Goal: Task Accomplishment & Management: Manage account settings

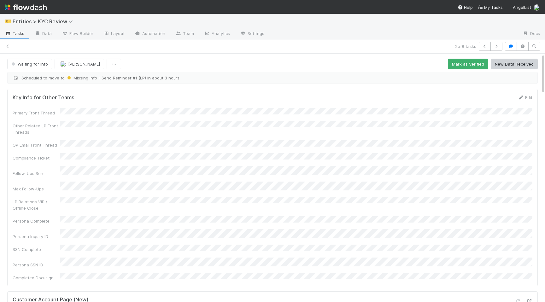
scroll to position [259, 0]
click at [10, 44] on link at bounding box center [8, 46] width 6 height 6
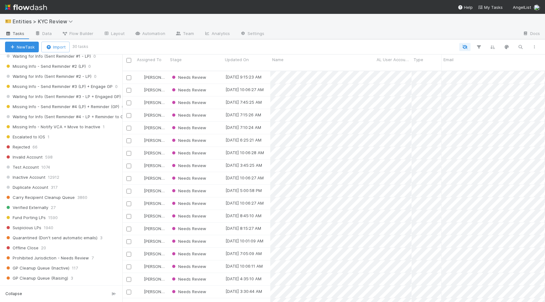
scroll to position [510, 0]
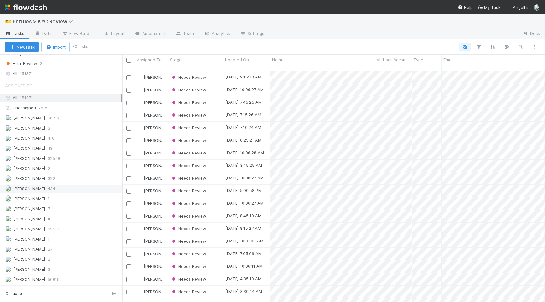
click at [65, 187] on div "Karen Jane Salcedo 434" at bounding box center [63, 189] width 116 height 8
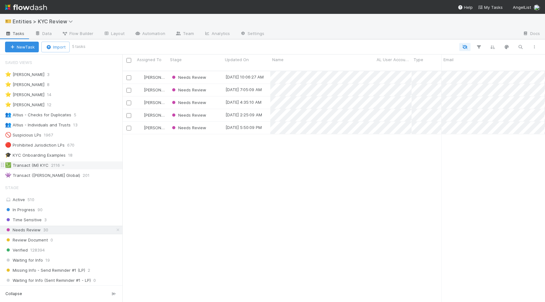
scroll to position [236, 423]
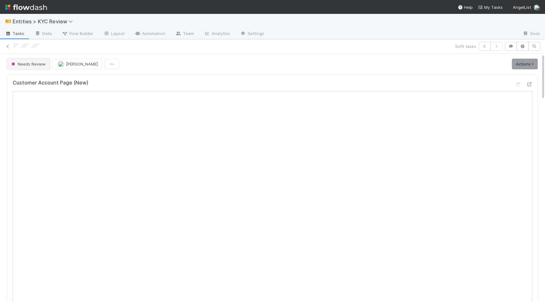
click at [24, 62] on span "Needs Review" at bounding box center [28, 63] width 36 height 5
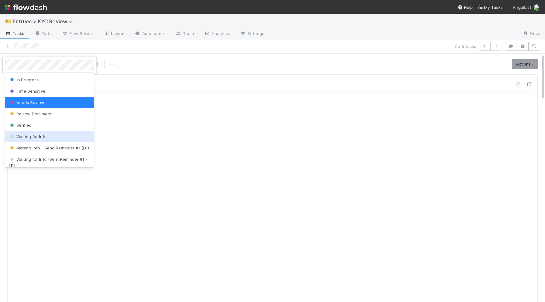
click at [30, 132] on div "Waiting for Info" at bounding box center [49, 136] width 89 height 11
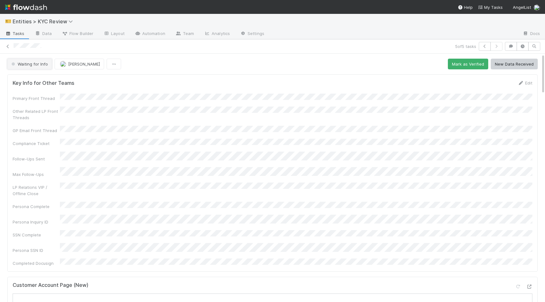
click at [32, 67] on button "Waiting for Info" at bounding box center [29, 64] width 45 height 11
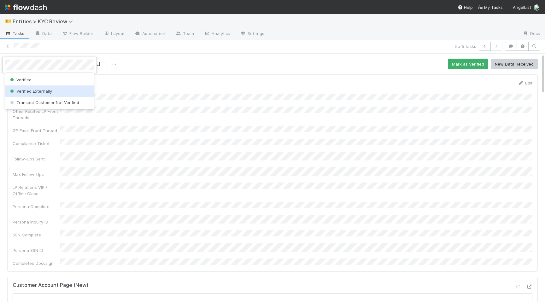
click at [35, 81] on div "Verified" at bounding box center [49, 79] width 89 height 11
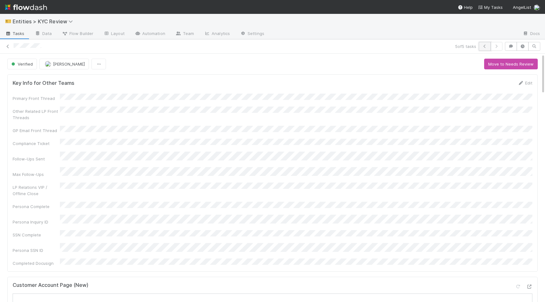
click at [485, 47] on icon "button" at bounding box center [485, 46] width 6 height 4
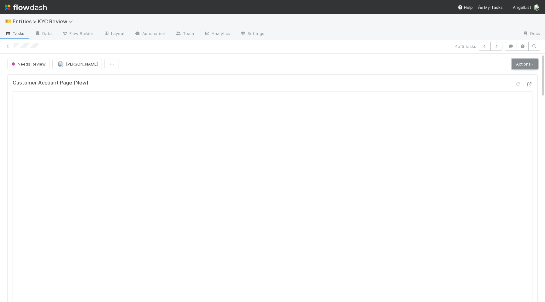
click at [522, 67] on link "Actions" at bounding box center [525, 64] width 26 height 11
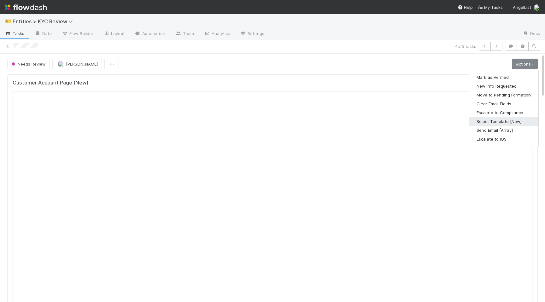
click at [495, 120] on button "Select Template [New]" at bounding box center [503, 121] width 69 height 9
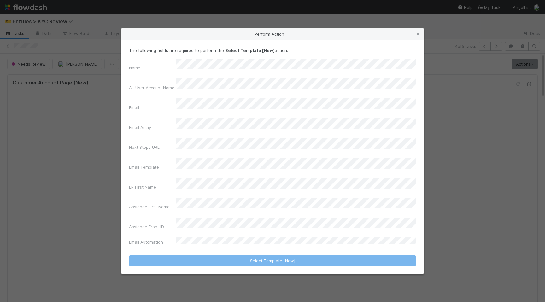
click at [293, 30] on div "Perform Action The following fields are required to perform the Select Template…" at bounding box center [272, 151] width 545 height 302
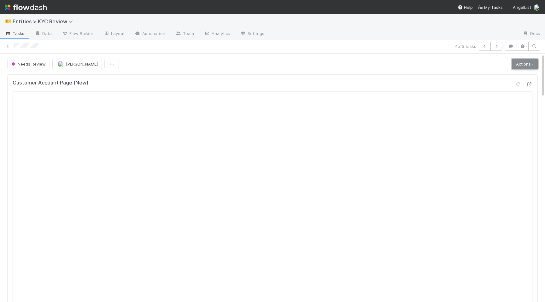
click at [521, 65] on link "Actions" at bounding box center [525, 64] width 26 height 11
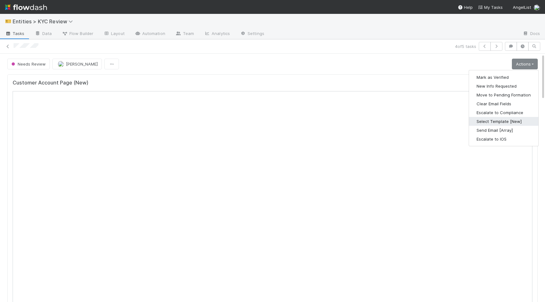
click at [495, 120] on button "Select Template [New]" at bounding box center [503, 121] width 69 height 9
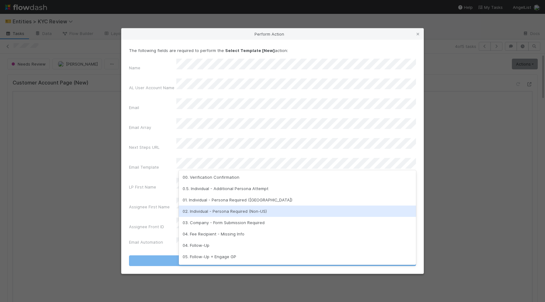
click at [252, 212] on div "02. Individual - Persona Required (Non-US)" at bounding box center [297, 211] width 237 height 11
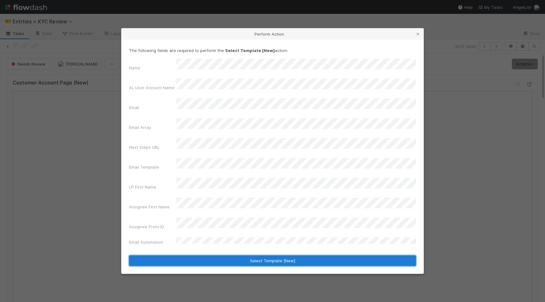
click at [245, 255] on button "Select Template [New]" at bounding box center [272, 260] width 287 height 11
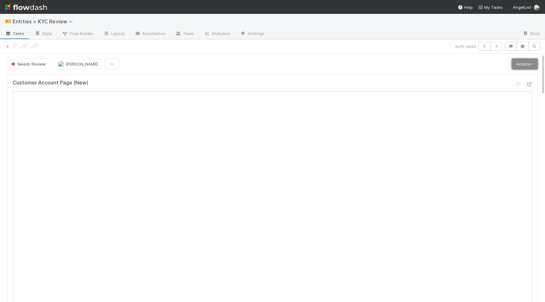
click at [529, 62] on link "Actions" at bounding box center [525, 64] width 26 height 11
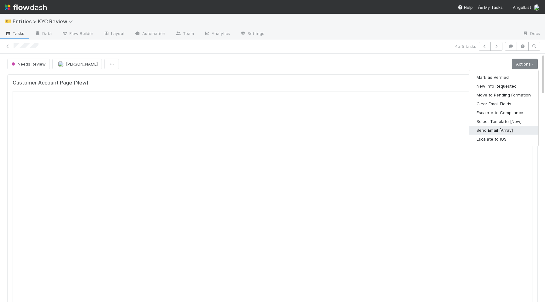
click at [498, 132] on button "Send Email [Array]" at bounding box center [503, 130] width 69 height 9
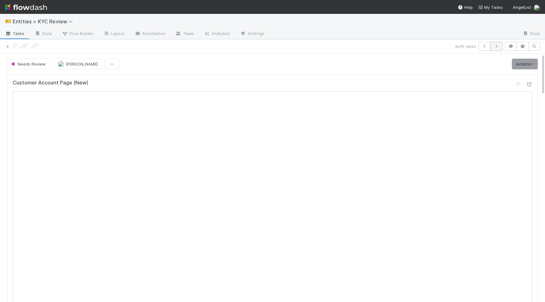
click at [495, 47] on icon "button" at bounding box center [496, 46] width 6 height 4
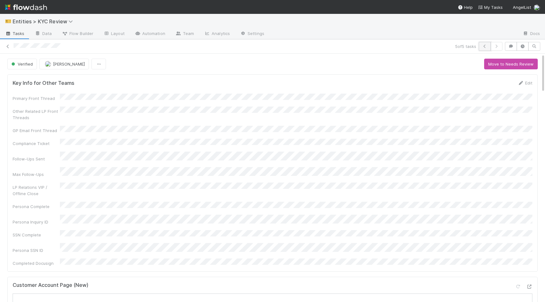
click at [487, 50] on button "button" at bounding box center [485, 46] width 12 height 9
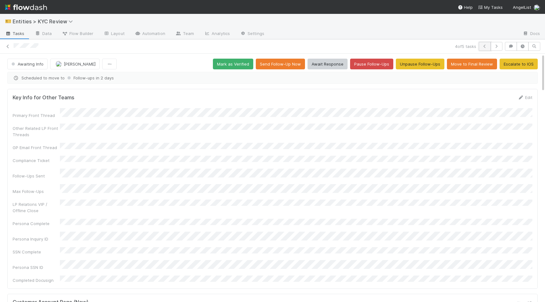
click at [483, 48] on icon "button" at bounding box center [485, 46] width 6 height 4
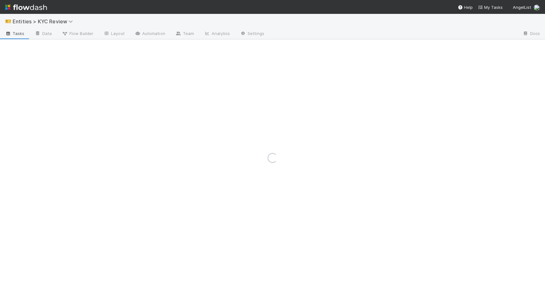
click at [483, 48] on div "Loading..." at bounding box center [272, 158] width 545 height 288
click at [485, 47] on icon "button" at bounding box center [485, 46] width 6 height 4
click at [524, 66] on link "Actions" at bounding box center [525, 64] width 26 height 11
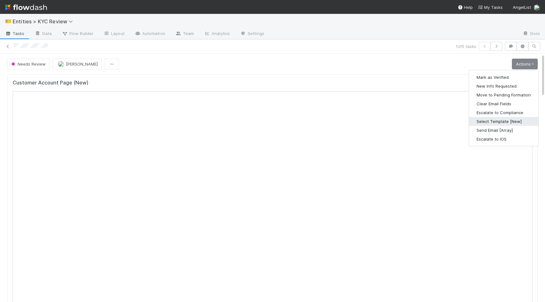
click at [509, 120] on button "Select Template [New]" at bounding box center [503, 121] width 69 height 9
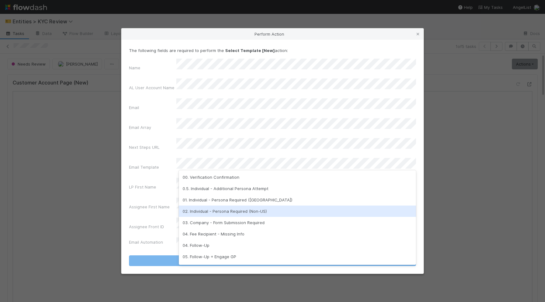
click at [279, 208] on div "02. Individual - Persona Required (Non-US)" at bounding box center [297, 211] width 237 height 11
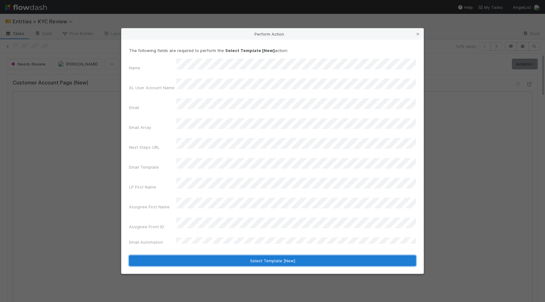
click at [291, 255] on button "Select Template [New]" at bounding box center [272, 260] width 287 height 11
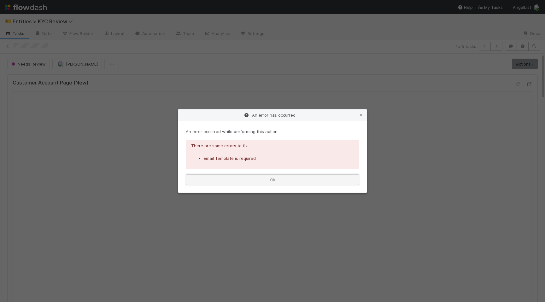
click at [314, 183] on button "Ok" at bounding box center [272, 179] width 173 height 11
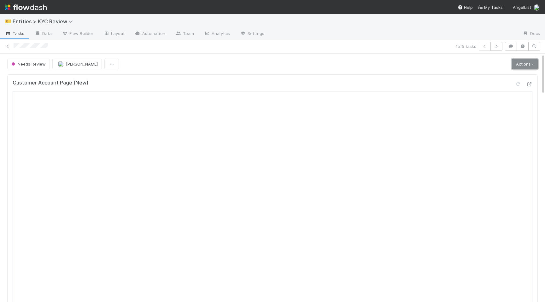
click at [521, 63] on link "Actions" at bounding box center [525, 64] width 26 height 11
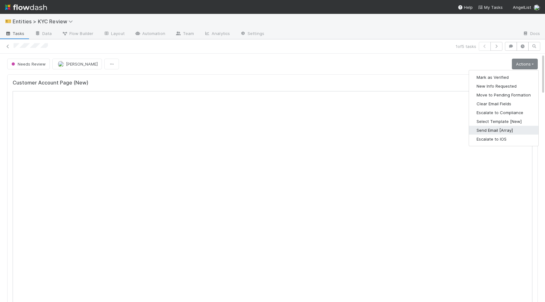
click at [496, 131] on button "Send Email [Array]" at bounding box center [503, 130] width 69 height 9
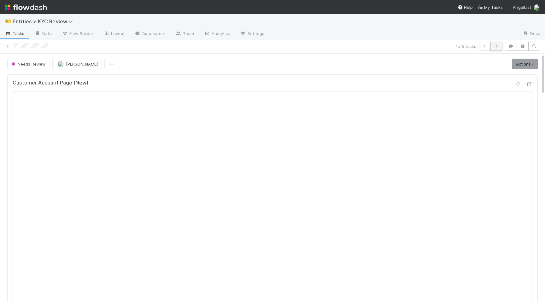
click at [499, 47] on icon "button" at bounding box center [496, 46] width 6 height 4
click at [531, 63] on link "Actions" at bounding box center [525, 64] width 26 height 11
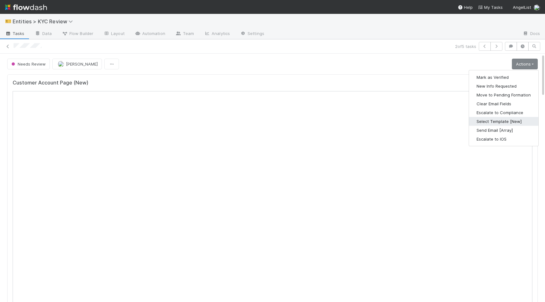
click at [496, 123] on button "Select Template [New]" at bounding box center [503, 121] width 69 height 9
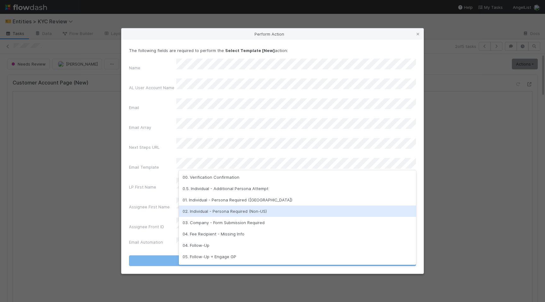
click at [289, 210] on div "02. Individual - Persona Required (Non-US)" at bounding box center [297, 211] width 237 height 11
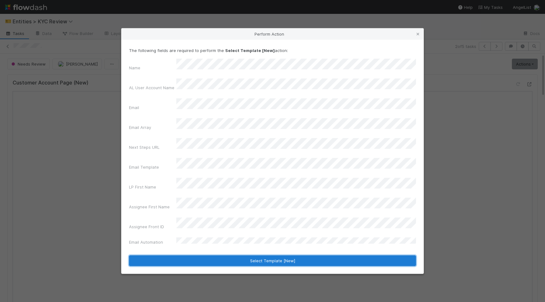
click at [301, 255] on button "Select Template [New]" at bounding box center [272, 260] width 287 height 11
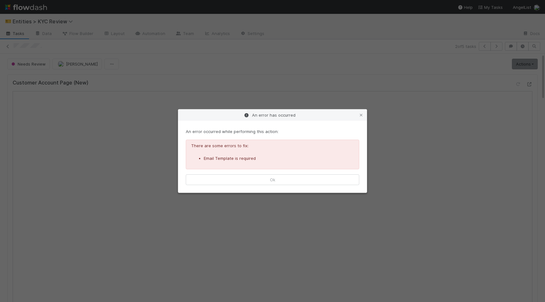
click at [523, 63] on div "An error has occurred An error occurred while performing this action: There are…" at bounding box center [272, 151] width 545 height 302
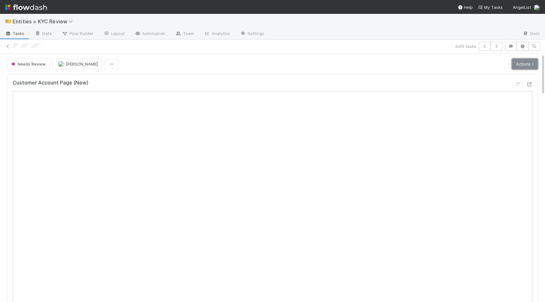
click at [520, 67] on link "Actions" at bounding box center [525, 64] width 26 height 11
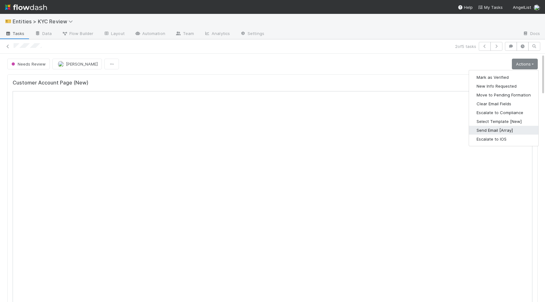
click at [497, 132] on button "Send Email [Array]" at bounding box center [503, 130] width 69 height 9
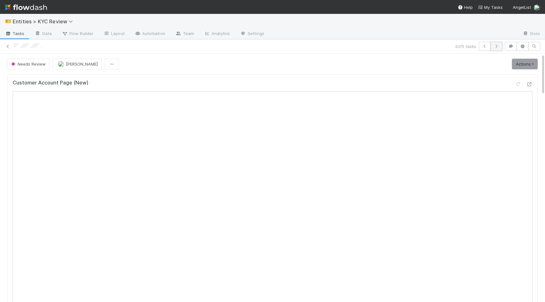
click at [495, 45] on icon "button" at bounding box center [496, 46] width 6 height 4
click at [524, 63] on link "Actions" at bounding box center [525, 64] width 26 height 11
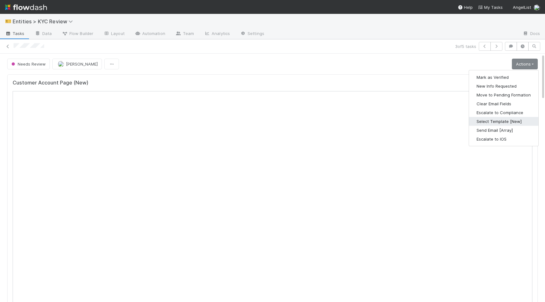
click at [503, 120] on button "Select Template [New]" at bounding box center [503, 121] width 69 height 9
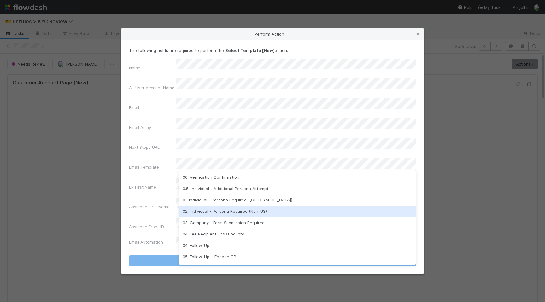
click at [283, 213] on div "02. Individual - Persona Required (Non-US)" at bounding box center [297, 211] width 237 height 11
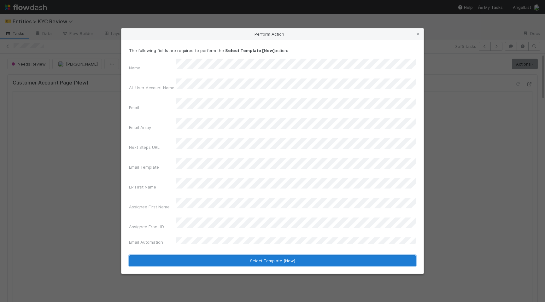
click at [317, 255] on button "Select Template [New]" at bounding box center [272, 260] width 287 height 11
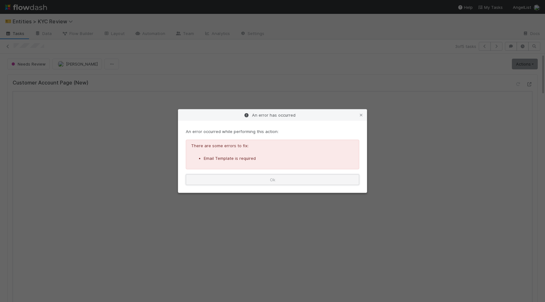
click at [350, 177] on button "Ok" at bounding box center [272, 179] width 173 height 11
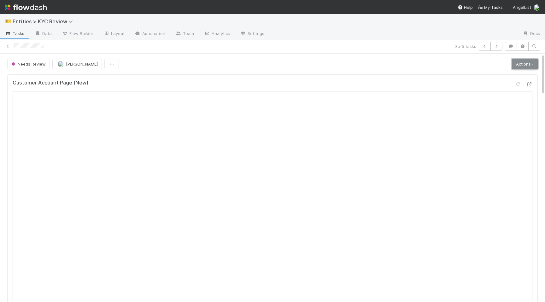
click at [530, 68] on link "Actions" at bounding box center [525, 64] width 26 height 11
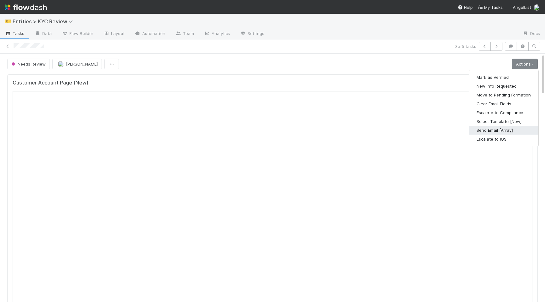
click at [489, 131] on button "Send Email [Array]" at bounding box center [503, 130] width 69 height 9
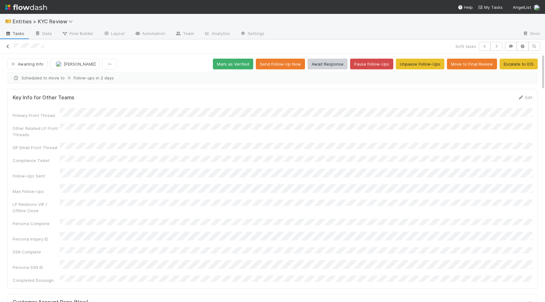
click at [7, 46] on icon at bounding box center [8, 46] width 6 height 4
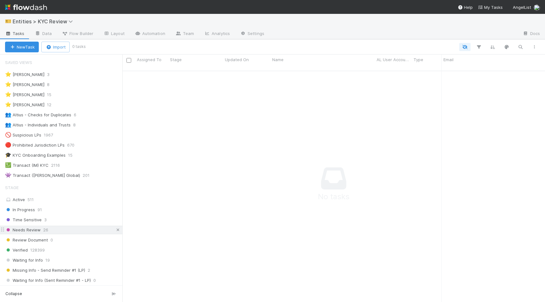
click at [119, 230] on icon at bounding box center [118, 230] width 6 height 4
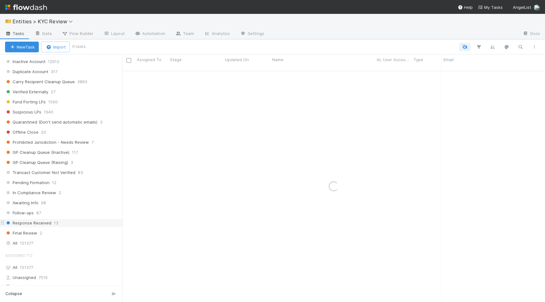
scroll to position [510, 0]
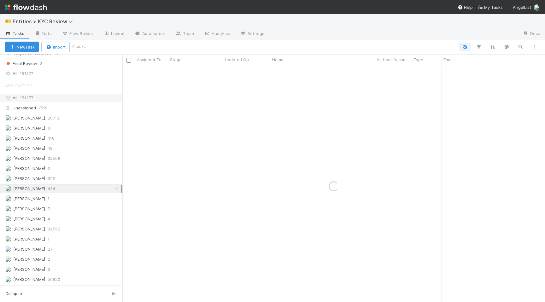
click at [56, 96] on div "All 151377" at bounding box center [63, 98] width 116 height 8
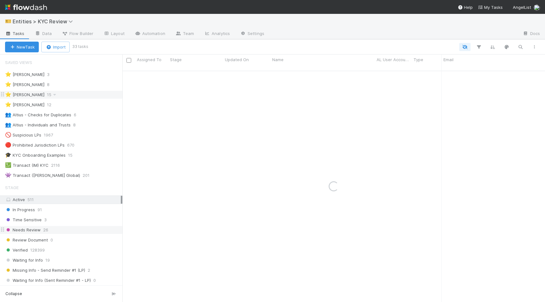
click at [74, 98] on div "⭐ Madison Stomberg 15" at bounding box center [63, 95] width 117 height 8
click at [67, 96] on div "⭐ Madison Stomberg 15" at bounding box center [63, 95] width 117 height 8
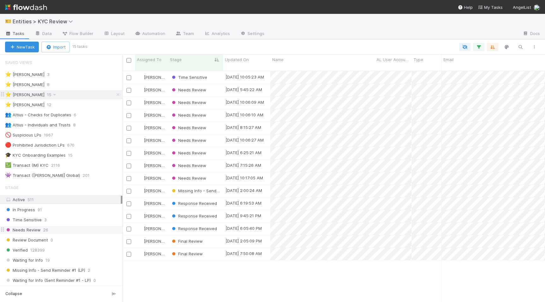
scroll to position [236, 423]
click at [67, 231] on div "Needs Review 26" at bounding box center [63, 230] width 117 height 8
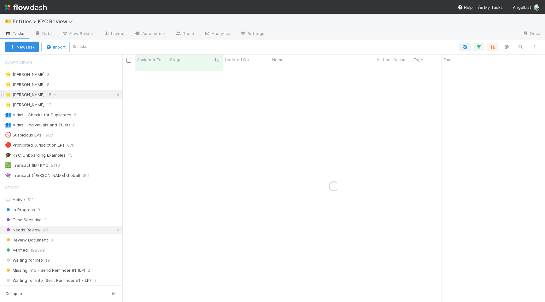
click at [117, 96] on icon at bounding box center [118, 95] width 6 height 4
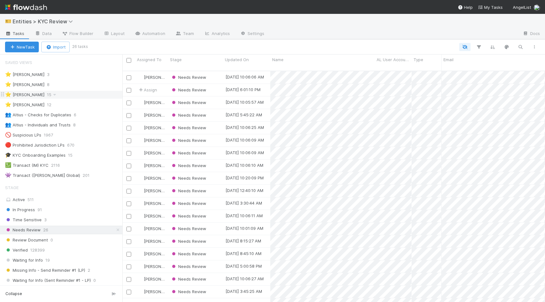
scroll to position [236, 423]
click at [216, 84] on div "Needs Review" at bounding box center [195, 90] width 55 height 12
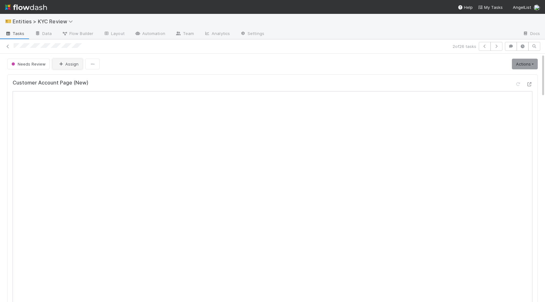
click at [68, 60] on button "Assign" at bounding box center [67, 64] width 30 height 11
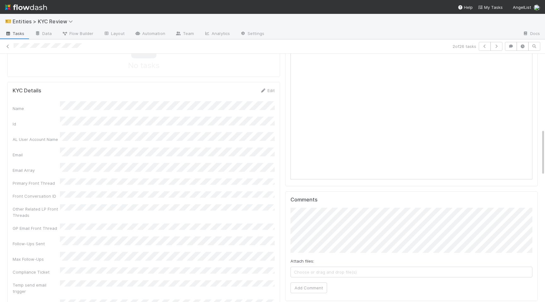
scroll to position [349, 0]
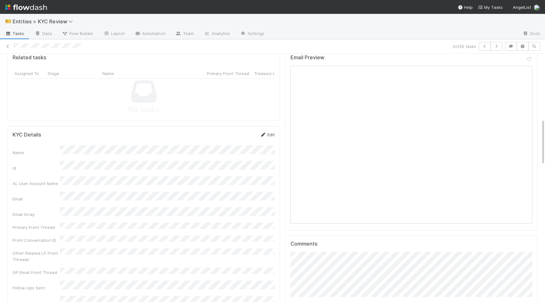
click at [274, 133] on link "Edit" at bounding box center [267, 134] width 15 height 5
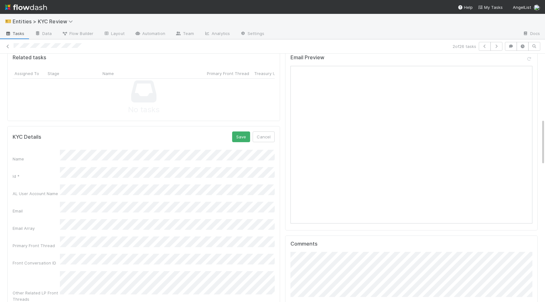
click at [241, 136] on button "Save" at bounding box center [241, 137] width 18 height 11
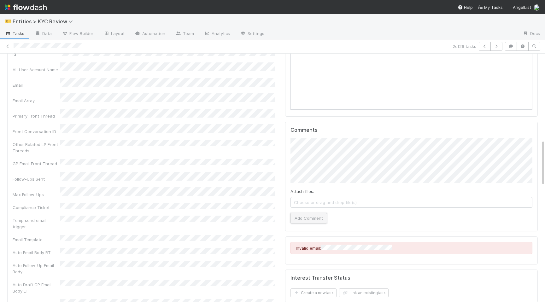
click at [314, 220] on button "Add Comment" at bounding box center [308, 218] width 37 height 11
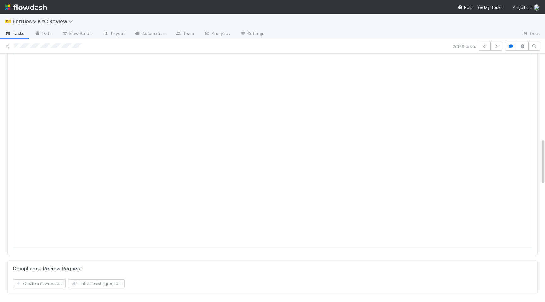
scroll to position [0, 0]
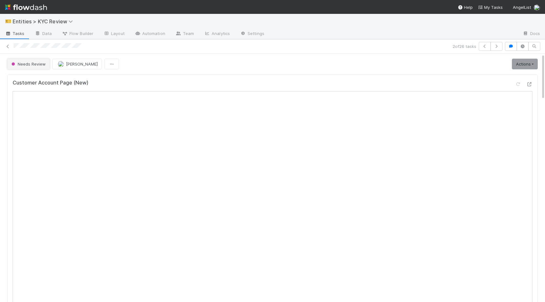
click at [24, 67] on button "Needs Review" at bounding box center [28, 64] width 43 height 11
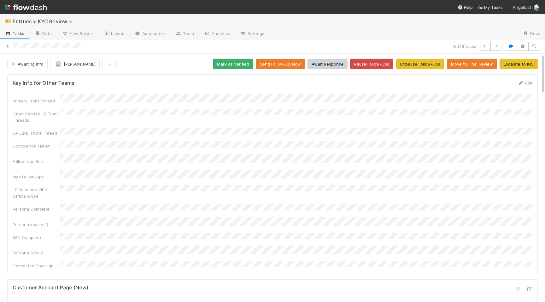
click at [9, 46] on icon at bounding box center [8, 46] width 6 height 4
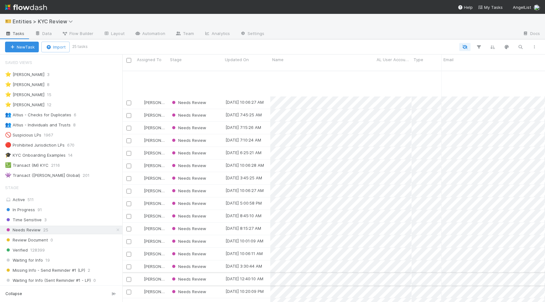
scroll to position [79, 0]
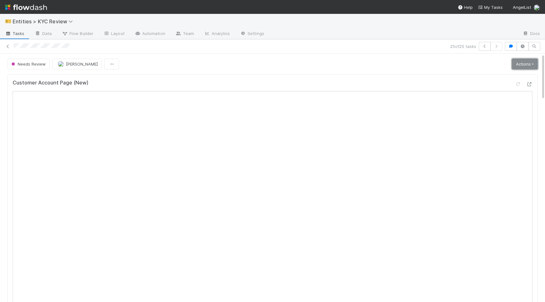
click at [522, 66] on link "Actions" at bounding box center [525, 64] width 26 height 11
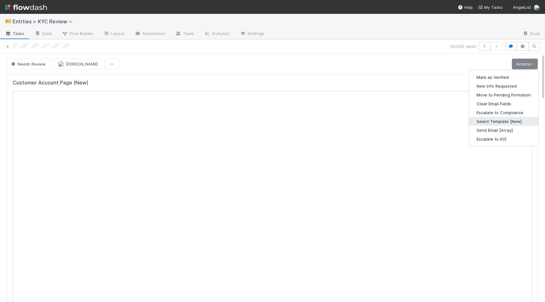
click at [501, 123] on button "Select Template [New]" at bounding box center [503, 121] width 69 height 9
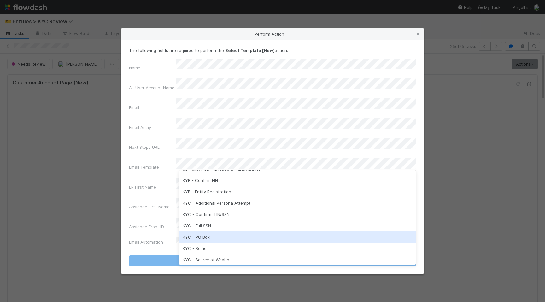
scroll to position [114, 0]
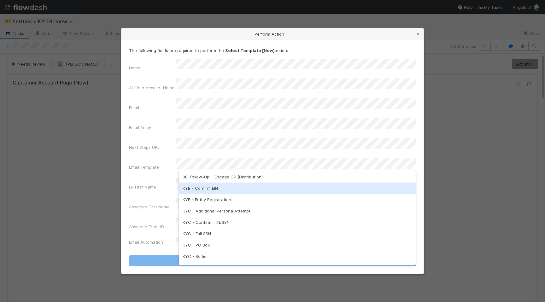
click at [229, 187] on div "KYB - Confirm EIN" at bounding box center [297, 188] width 237 height 11
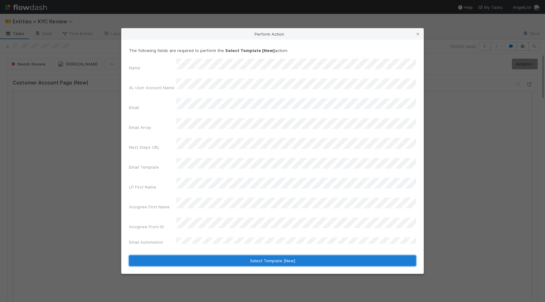
click at [268, 255] on button "Select Template [New]" at bounding box center [272, 260] width 287 height 11
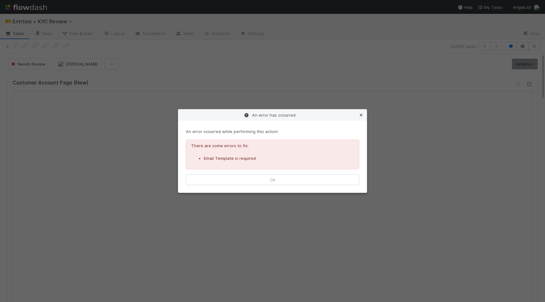
click at [360, 116] on icon at bounding box center [361, 115] width 6 height 4
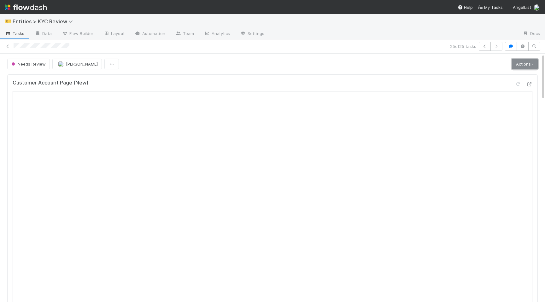
click at [524, 68] on link "Actions" at bounding box center [525, 64] width 26 height 11
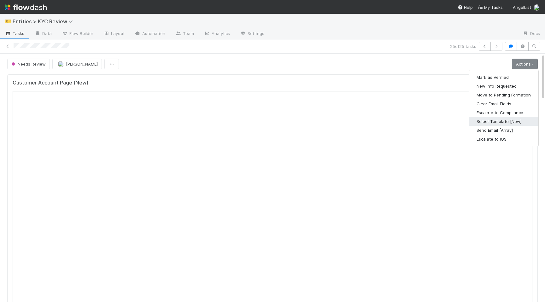
click at [505, 123] on button "Select Template [New]" at bounding box center [503, 121] width 69 height 9
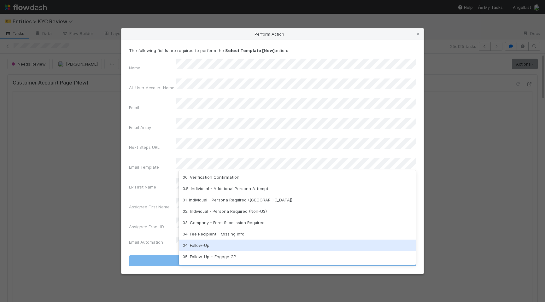
scroll to position [158, 0]
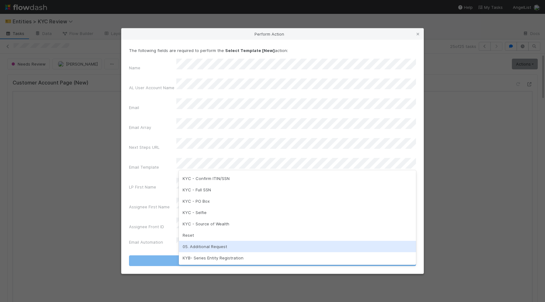
click at [222, 248] on div "05. Additional Request" at bounding box center [297, 246] width 237 height 11
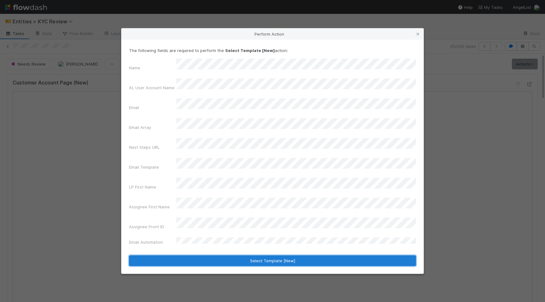
click at [246, 255] on button "Select Template [New]" at bounding box center [272, 260] width 287 height 11
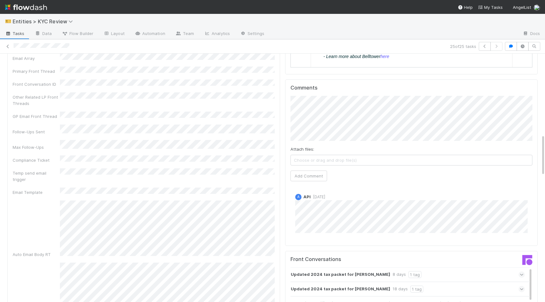
scroll to position [401, 0]
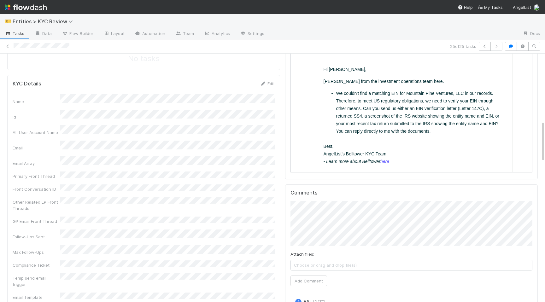
click at [269, 84] on link "Edit" at bounding box center [267, 83] width 15 height 5
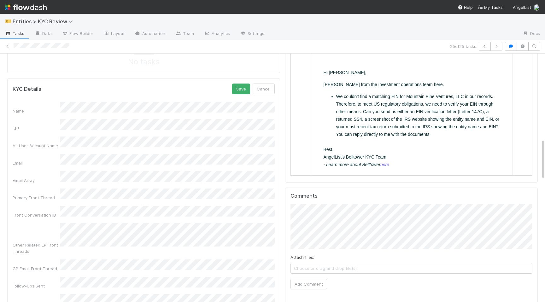
scroll to position [360, 0]
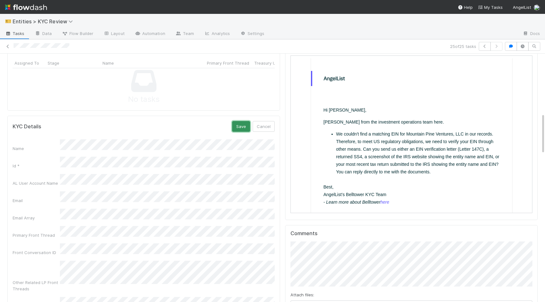
click at [243, 129] on button "Save" at bounding box center [241, 126] width 18 height 11
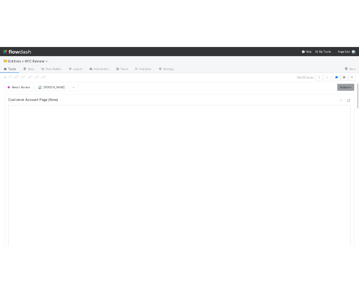
scroll to position [0, 0]
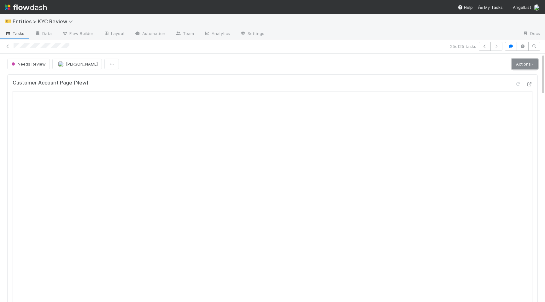
click at [526, 62] on link "Actions" at bounding box center [525, 64] width 26 height 11
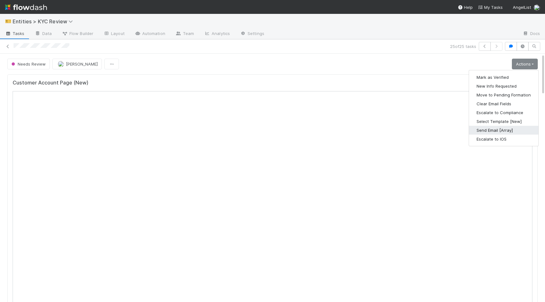
click at [491, 131] on button "Send Email [Array]" at bounding box center [503, 130] width 69 height 9
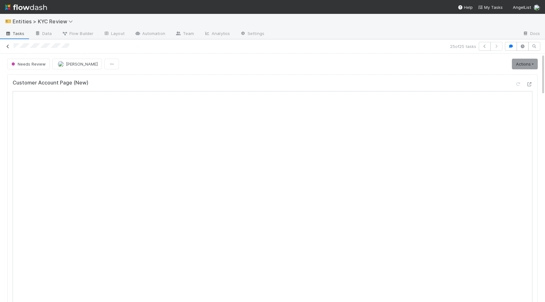
click at [8, 46] on icon at bounding box center [8, 46] width 6 height 4
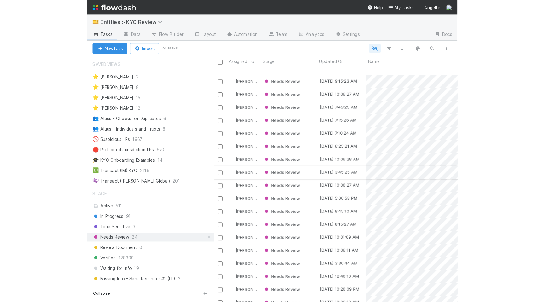
scroll to position [76, 0]
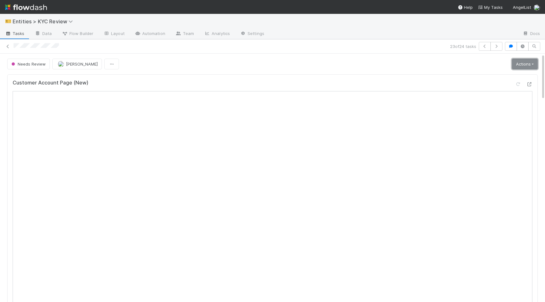
click at [523, 68] on link "Actions" at bounding box center [525, 64] width 26 height 11
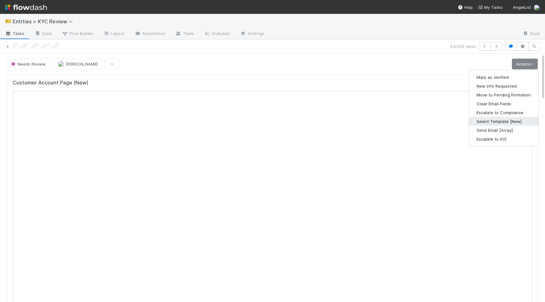
click at [504, 121] on button "Select Template [New]" at bounding box center [503, 121] width 69 height 9
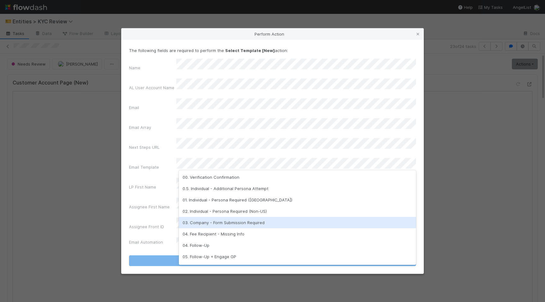
click at [232, 220] on div "03. Company - Form Submission Required" at bounding box center [297, 222] width 237 height 11
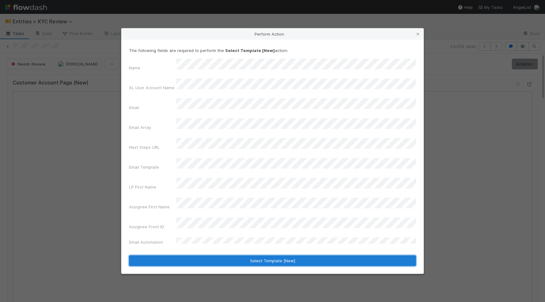
click at [235, 255] on button "Select Template [New]" at bounding box center [272, 260] width 287 height 11
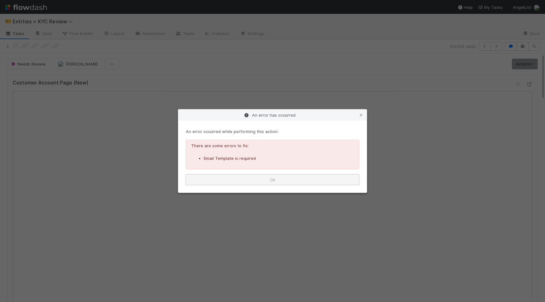
click at [303, 175] on button "Ok" at bounding box center [272, 179] width 173 height 11
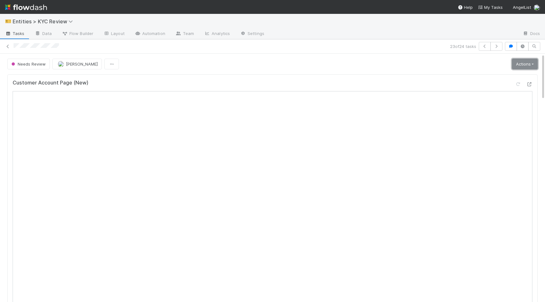
click at [520, 63] on link "Actions" at bounding box center [525, 64] width 26 height 11
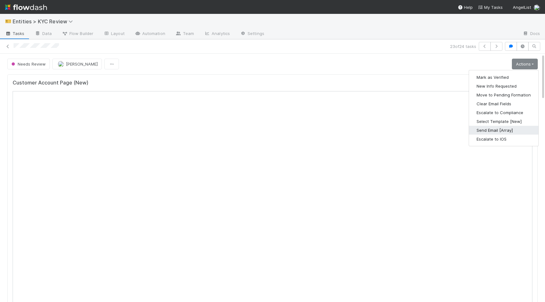
click at [483, 133] on button "Send Email [Array]" at bounding box center [503, 130] width 69 height 9
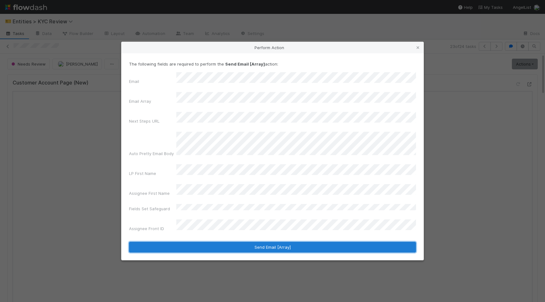
click at [206, 242] on button "Send Email [Array]" at bounding box center [272, 247] width 287 height 11
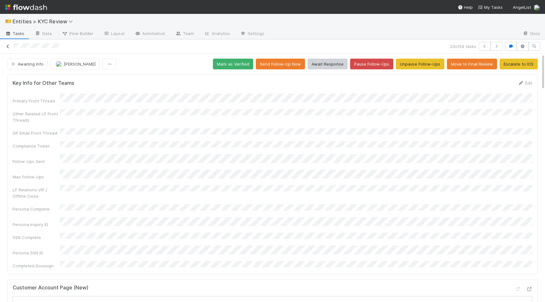
click at [9, 46] on icon at bounding box center [8, 46] width 6 height 4
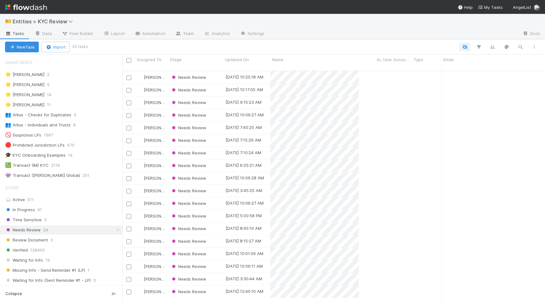
scroll to position [236, 423]
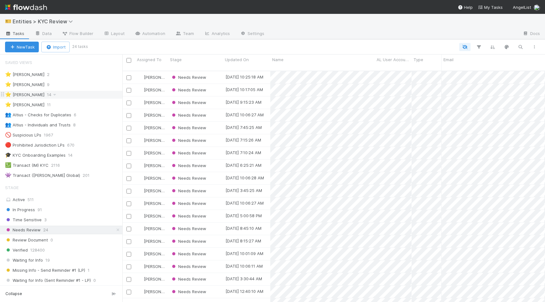
click at [78, 97] on div "⭐ Madison Stomberg 14" at bounding box center [63, 95] width 117 height 8
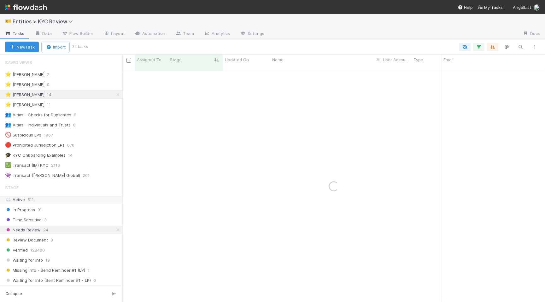
click at [81, 198] on div "Active 511" at bounding box center [63, 200] width 116 height 8
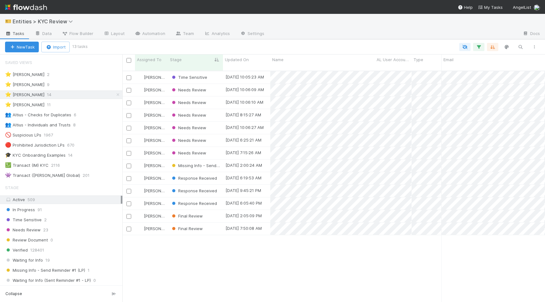
scroll to position [236, 423]
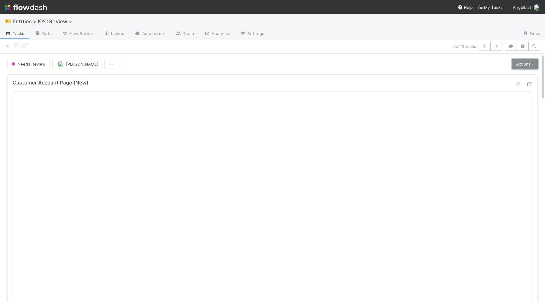
click at [525, 66] on link "Actions" at bounding box center [525, 64] width 26 height 11
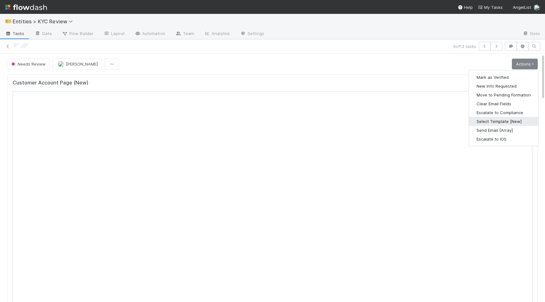
click at [489, 120] on button "Select Template [New]" at bounding box center [503, 121] width 69 height 9
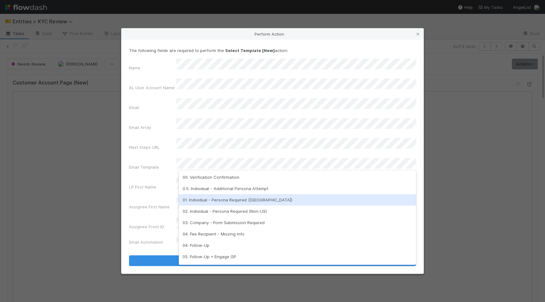
click at [208, 201] on div "01. Individual - Persona Required (US)" at bounding box center [297, 199] width 237 height 11
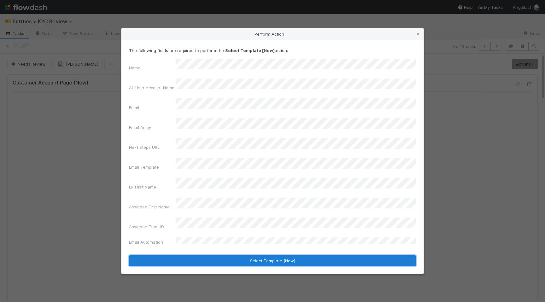
click at [223, 255] on button "Select Template [New]" at bounding box center [272, 260] width 287 height 11
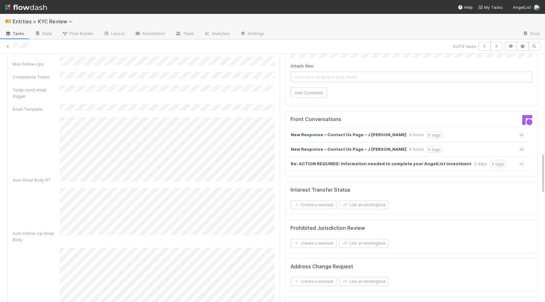
scroll to position [594, 0]
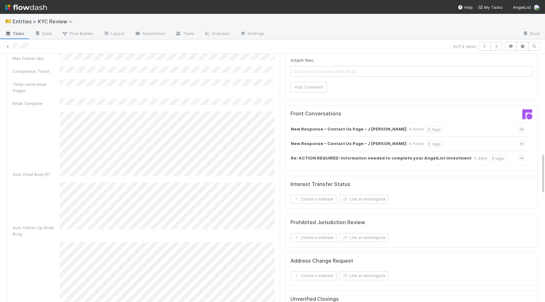
click at [354, 132] on strong "New Response – Contact Us Page – J Robert Hunter" at bounding box center [349, 129] width 116 height 7
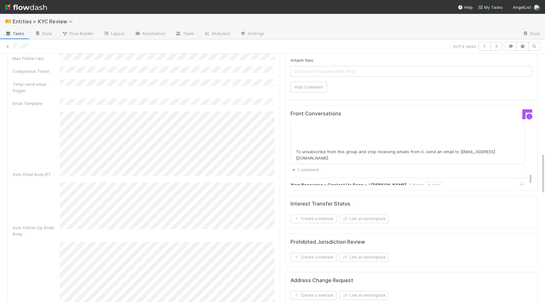
scroll to position [256, 0]
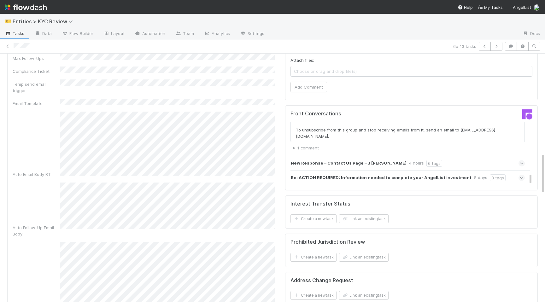
click at [362, 165] on strong "New Response – Contact Us Page – J Robert Hunter" at bounding box center [349, 163] width 116 height 7
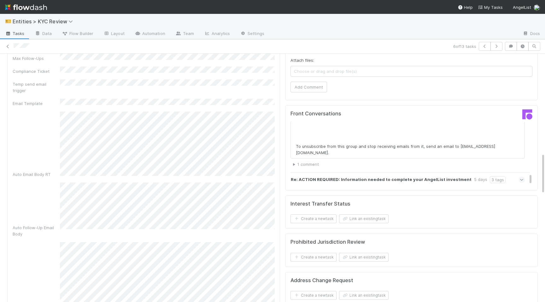
scroll to position [476, 0]
click at [366, 173] on div "Re: ACTION REQUIRED: Information needed to complete your AngelList investment 5…" at bounding box center [407, 178] width 234 height 15
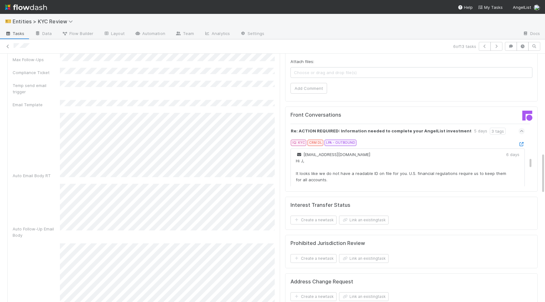
scroll to position [522, 0]
click at [525, 146] on div "Re: ACTION REQUIRED: Information needed to complete your AngelList investment 5…" at bounding box center [411, 284] width 242 height 317
click at [521, 147] on icon at bounding box center [521, 146] width 6 height 4
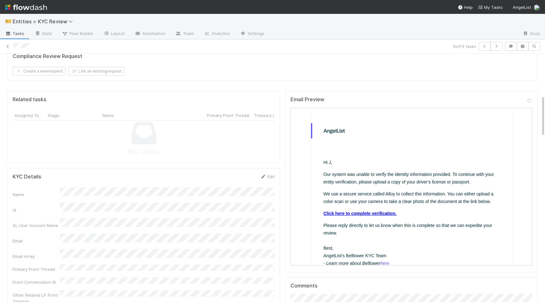
scroll to position [0, 0]
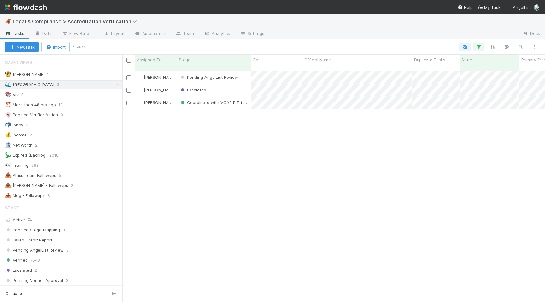
scroll to position [236, 423]
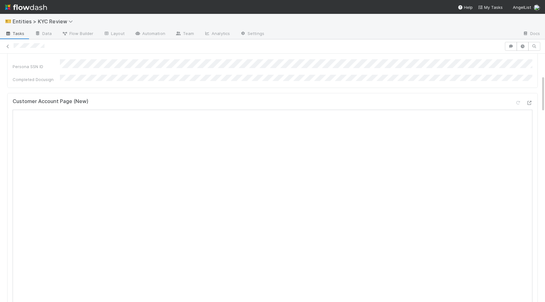
scroll to position [243, 0]
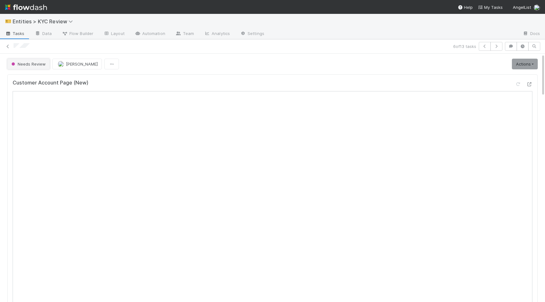
click at [32, 63] on span "Needs Review" at bounding box center [28, 63] width 36 height 5
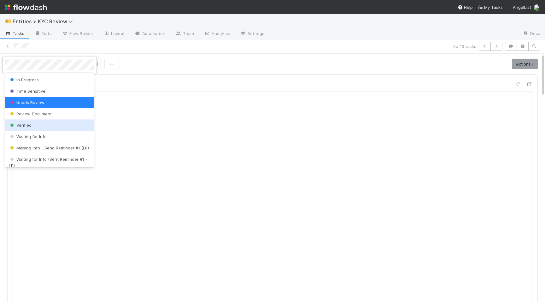
click at [35, 131] on div "Verified" at bounding box center [49, 125] width 89 height 11
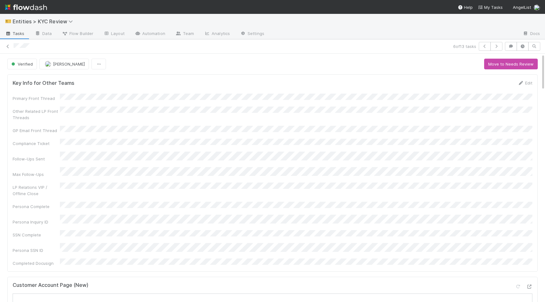
click at [10, 51] on div "6 of 13 tasks" at bounding box center [272, 46] width 545 height 14
click at [10, 39] on div "6 of 13 tasks" at bounding box center [272, 46] width 545 height 14
click at [8, 44] on icon at bounding box center [8, 46] width 6 height 4
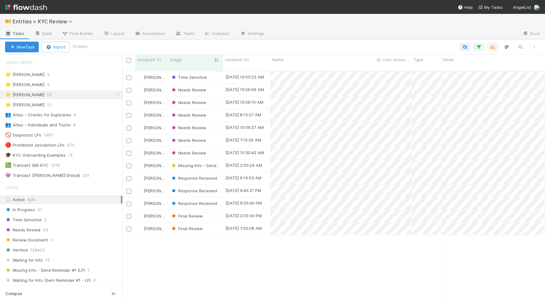
scroll to position [0, 0]
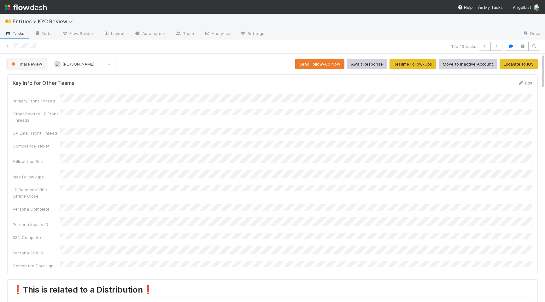
click at [29, 67] on button "Final Review" at bounding box center [26, 64] width 39 height 11
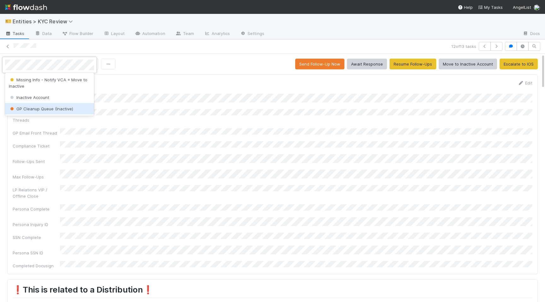
click at [45, 100] on span "Inactive Account" at bounding box center [29, 97] width 40 height 5
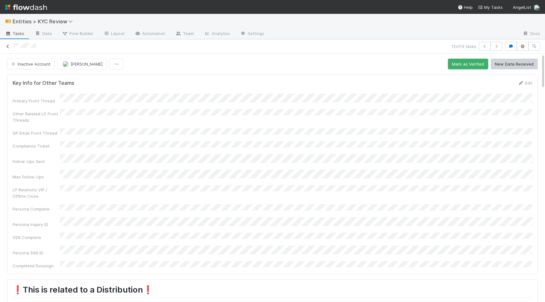
click at [7, 44] on icon at bounding box center [8, 46] width 6 height 4
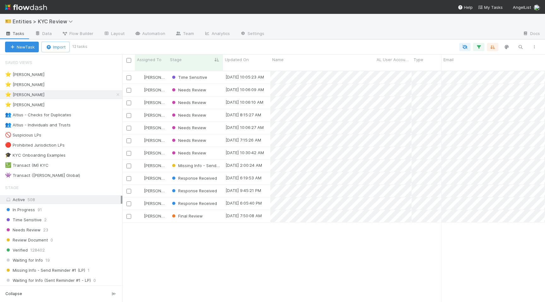
scroll to position [236, 423]
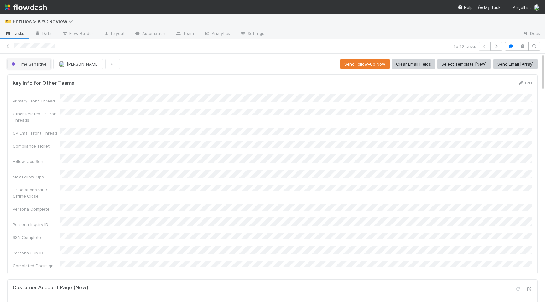
click at [25, 66] on span "Time Sensitive" at bounding box center [28, 63] width 37 height 5
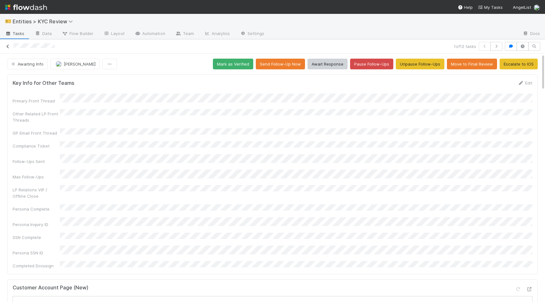
click at [9, 46] on icon at bounding box center [8, 46] width 6 height 4
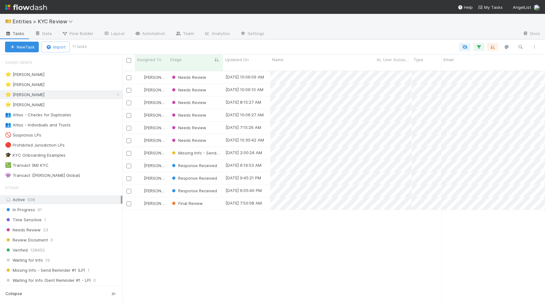
scroll to position [236, 423]
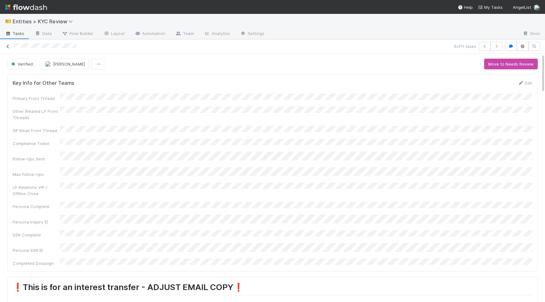
click at [9, 48] on icon at bounding box center [8, 46] width 6 height 4
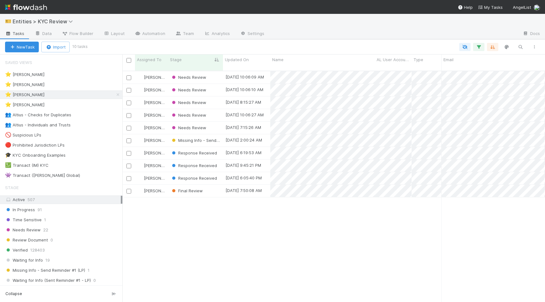
scroll to position [236, 423]
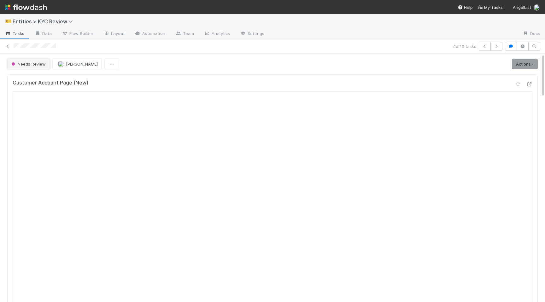
click at [22, 66] on button "Needs Review" at bounding box center [28, 64] width 43 height 11
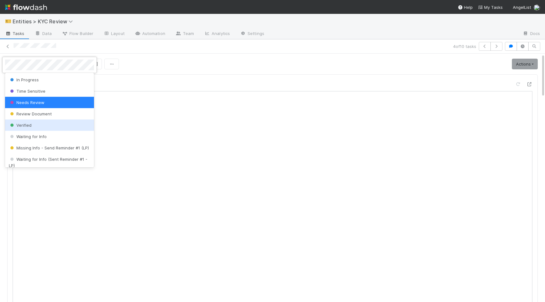
click at [25, 122] on div "Verified" at bounding box center [49, 125] width 89 height 11
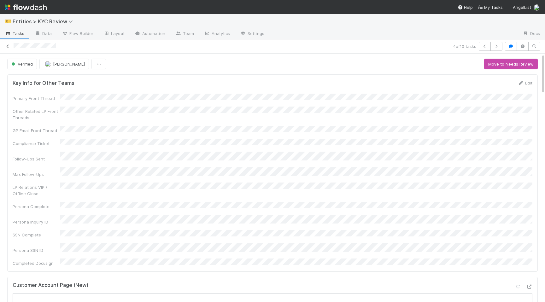
click at [9, 46] on icon at bounding box center [8, 46] width 6 height 4
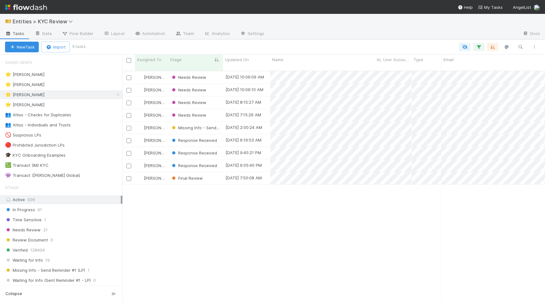
scroll to position [236, 423]
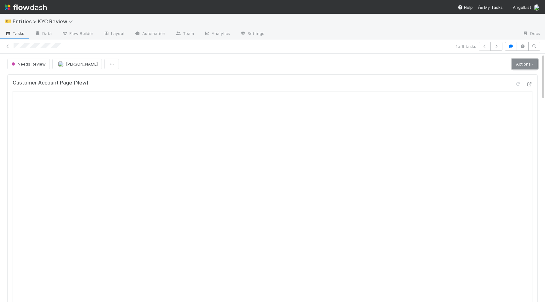
click at [532, 67] on link "Actions" at bounding box center [525, 64] width 26 height 11
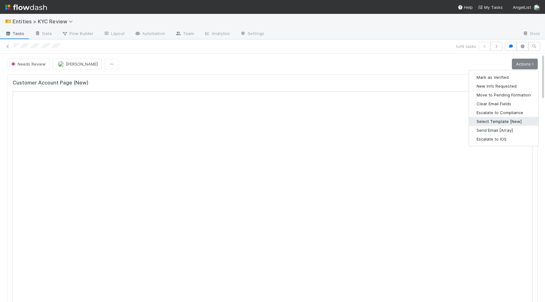
click at [502, 120] on button "Select Template [New]" at bounding box center [503, 121] width 69 height 9
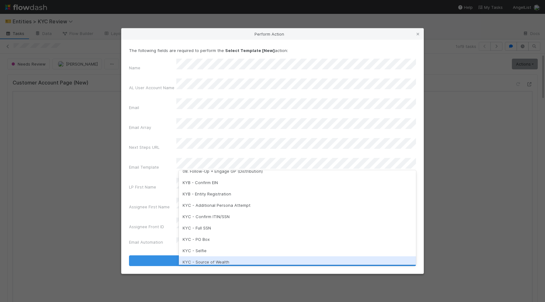
scroll to position [118, 0]
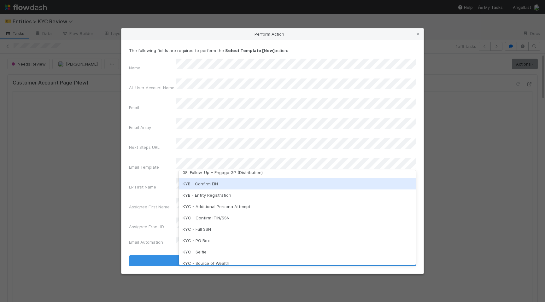
click at [222, 188] on div "KYB - Confirm EIN" at bounding box center [297, 183] width 237 height 11
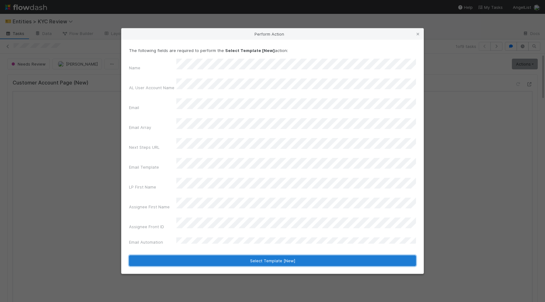
click at [245, 255] on button "Select Template [New]" at bounding box center [272, 260] width 287 height 11
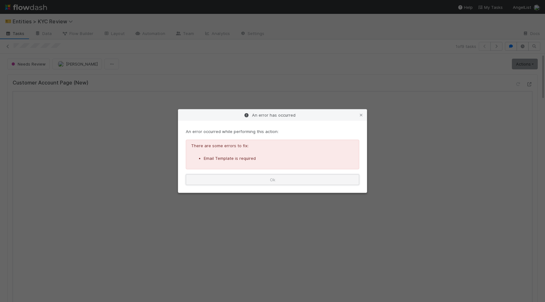
click at [322, 182] on button "Ok" at bounding box center [272, 179] width 173 height 11
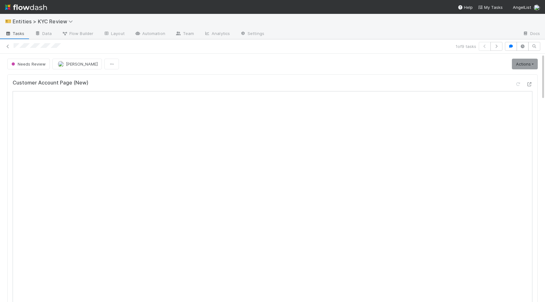
click at [510, 66] on div "Actions Mark as Verified New Info Requested Move to Pending Formation Clear Ema…" at bounding box center [523, 64] width 28 height 11
click at [518, 65] on link "Actions" at bounding box center [525, 64] width 26 height 11
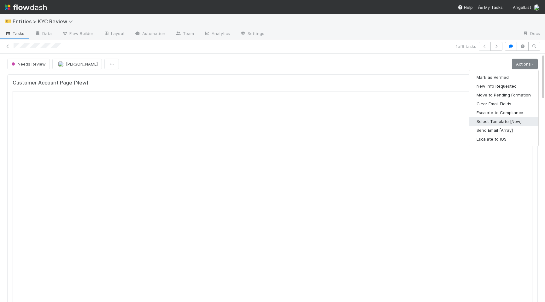
click at [483, 119] on button "Select Template [New]" at bounding box center [503, 121] width 69 height 9
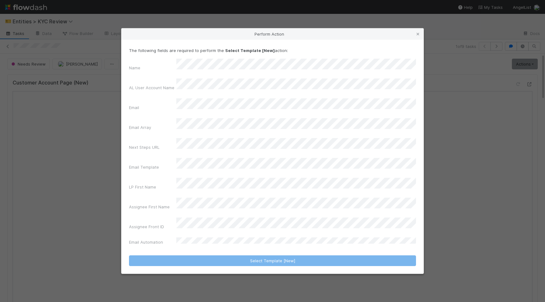
click at [248, 168] on div "Name AL User Account Name Email Email Array Next Steps URL Email Template LP Fi…" at bounding box center [272, 153] width 287 height 189
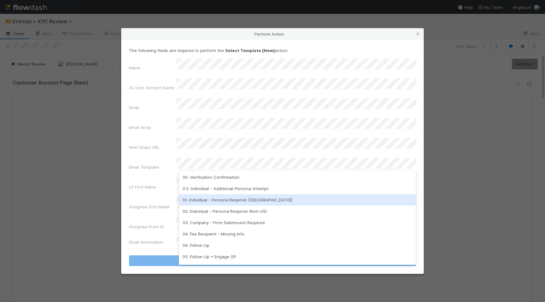
click at [232, 199] on div "01. Individual - Persona Required ([GEOGRAPHIC_DATA])" at bounding box center [297, 199] width 237 height 11
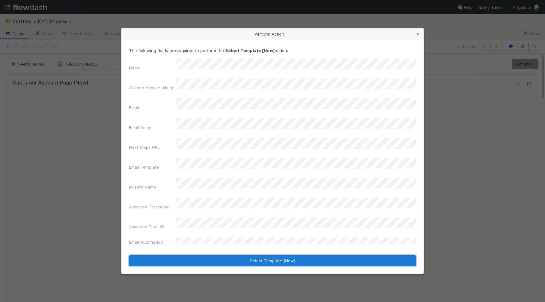
click at [246, 255] on button "Select Template [New]" at bounding box center [272, 260] width 287 height 11
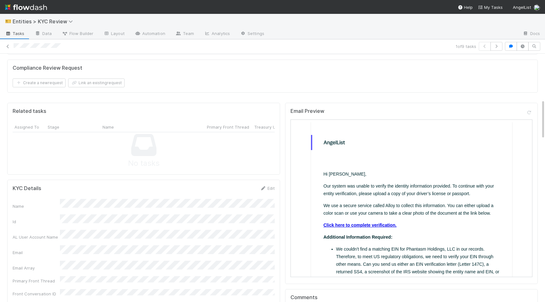
scroll to position [0, 0]
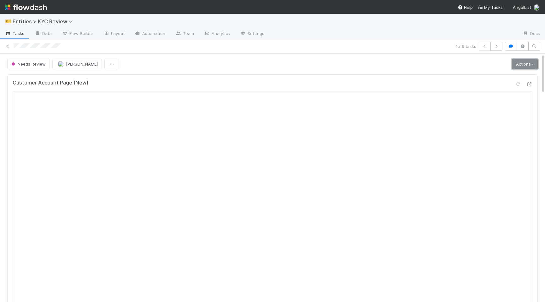
click at [518, 64] on link "Actions" at bounding box center [525, 64] width 26 height 11
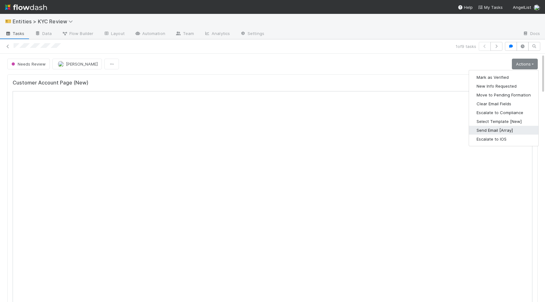
click at [489, 131] on button "Send Email [Array]" at bounding box center [503, 130] width 69 height 9
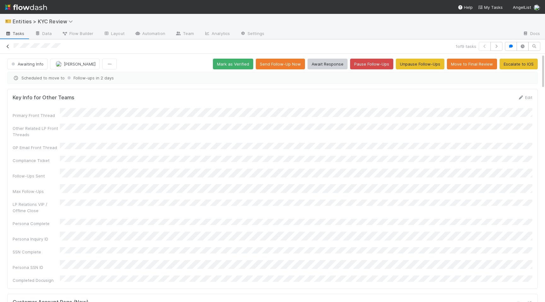
click at [9, 47] on icon at bounding box center [8, 46] width 6 height 4
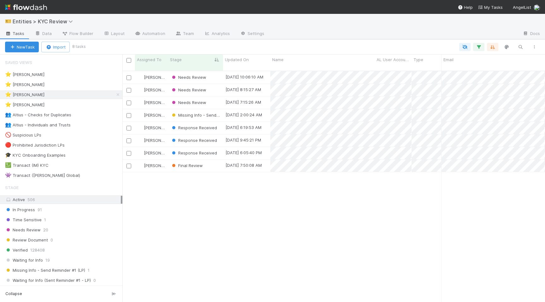
scroll to position [236, 423]
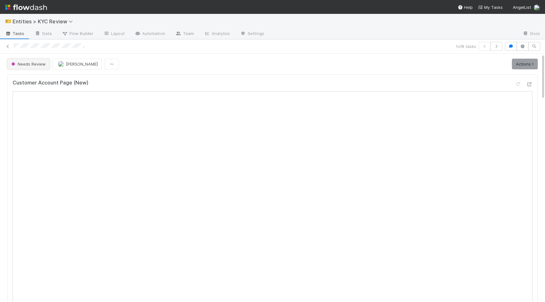
click at [29, 62] on span "Needs Review" at bounding box center [28, 63] width 36 height 5
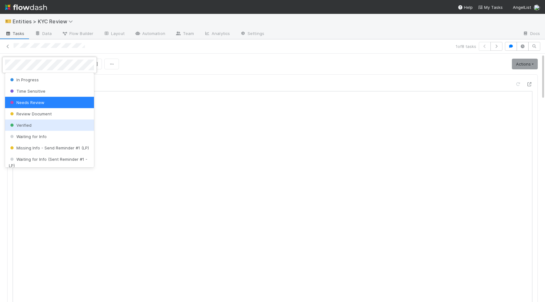
click at [36, 126] on div "Verified" at bounding box center [49, 125] width 89 height 11
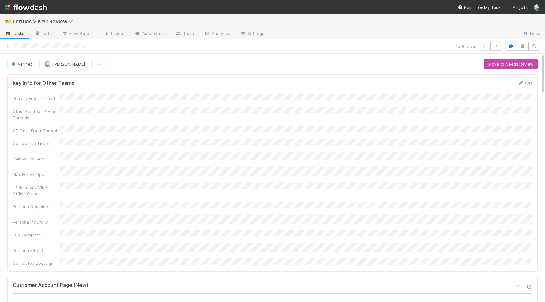
click at [10, 50] on div "1 of 8 tasks" at bounding box center [272, 46] width 545 height 9
click at [10, 49] on link at bounding box center [8, 46] width 6 height 6
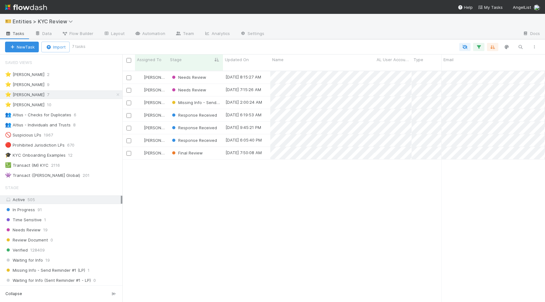
scroll to position [0, 0]
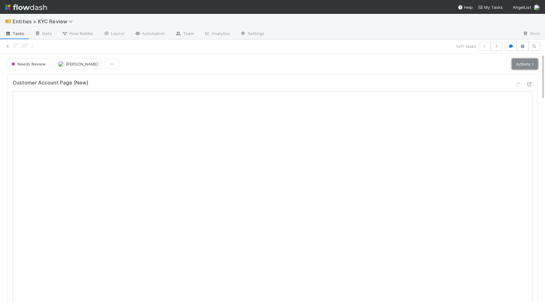
click at [525, 63] on link "Actions" at bounding box center [525, 64] width 26 height 11
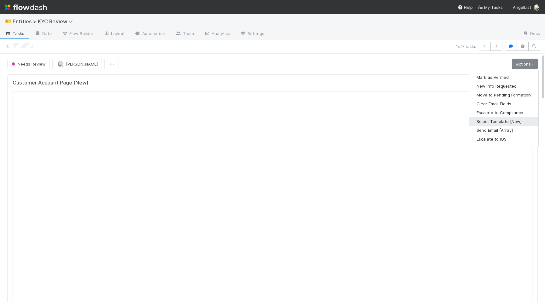
click at [496, 121] on button "Select Template [New]" at bounding box center [503, 121] width 69 height 9
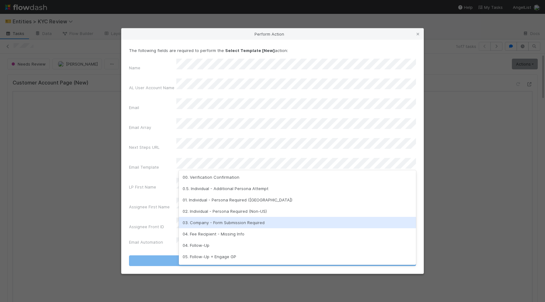
click at [262, 225] on div "03. Company - Form Submission Required" at bounding box center [297, 222] width 237 height 11
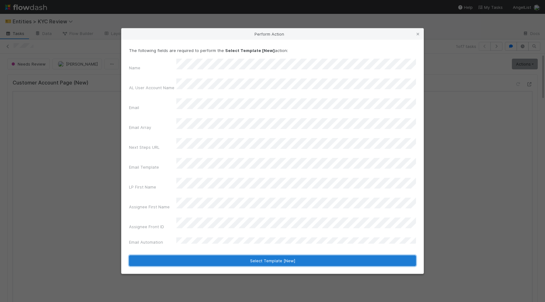
click at [263, 255] on button "Select Template [New]" at bounding box center [272, 260] width 287 height 11
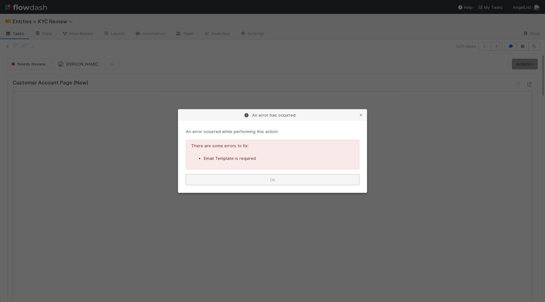
click at [329, 180] on button "Ok" at bounding box center [272, 179] width 173 height 11
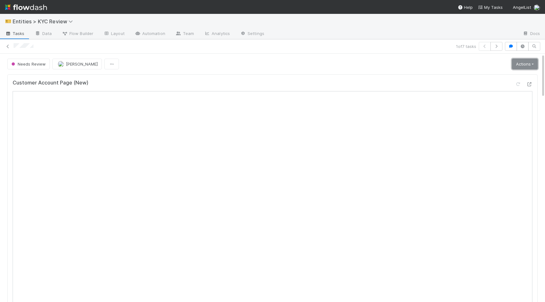
click at [520, 64] on link "Actions" at bounding box center [525, 64] width 26 height 11
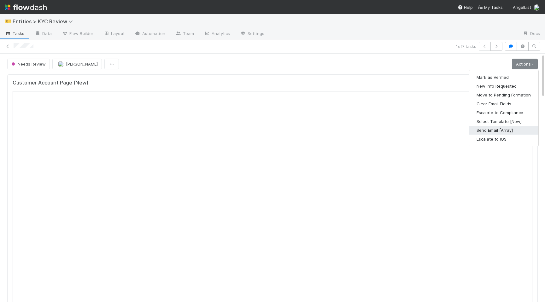
click at [493, 131] on button "Send Email [Array]" at bounding box center [503, 130] width 69 height 9
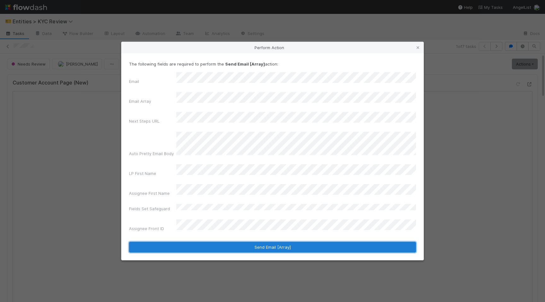
click at [251, 242] on button "Send Email [Array]" at bounding box center [272, 247] width 287 height 11
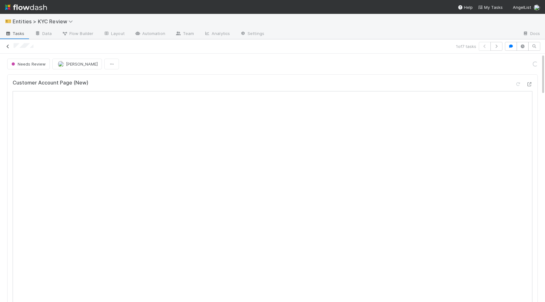
click at [8, 47] on icon at bounding box center [8, 46] width 6 height 4
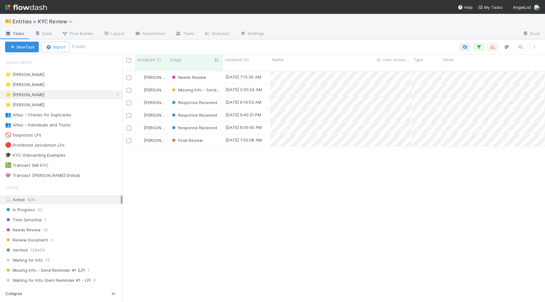
scroll to position [236, 423]
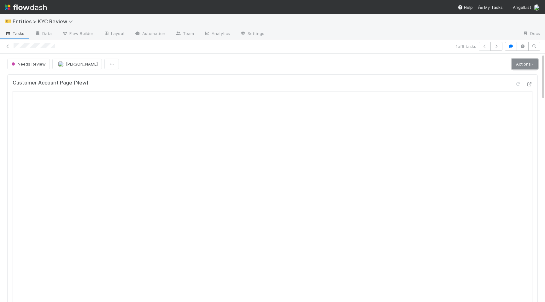
click at [517, 62] on link "Actions" at bounding box center [525, 64] width 26 height 11
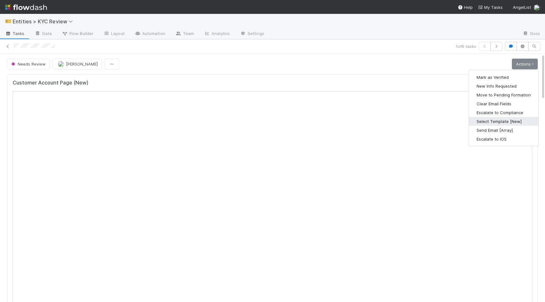
click at [507, 121] on button "Select Template [New]" at bounding box center [503, 121] width 69 height 9
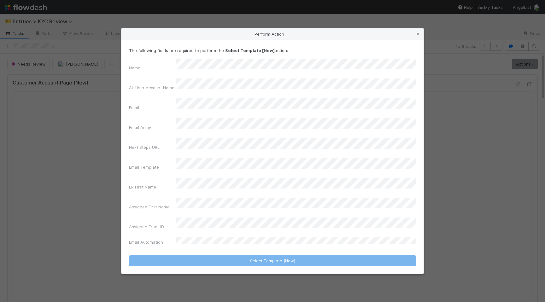
click at [313, 169] on div "Name AL User Account Name Email Email Array Next Steps URL Email Template LP Fi…" at bounding box center [272, 153] width 287 height 189
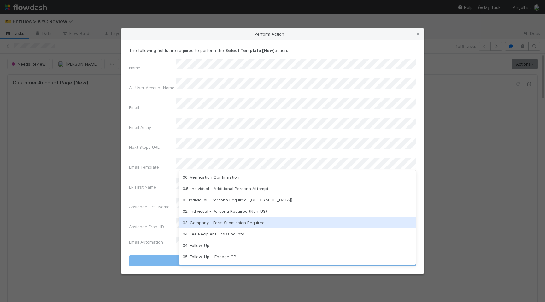
click at [298, 221] on div "03. Company - Form Submission Required" at bounding box center [297, 222] width 237 height 11
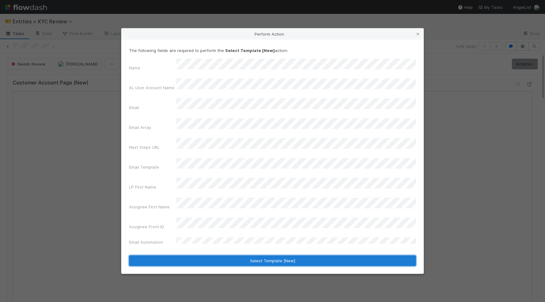
click at [290, 255] on button "Select Template [New]" at bounding box center [272, 260] width 287 height 11
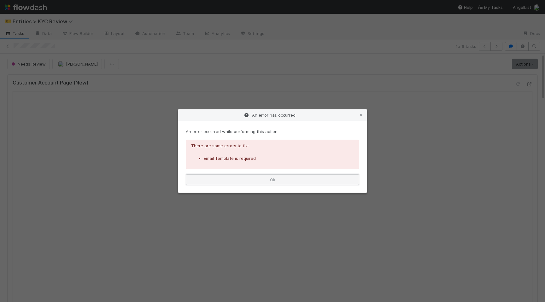
click at [350, 181] on button "Ok" at bounding box center [272, 179] width 173 height 11
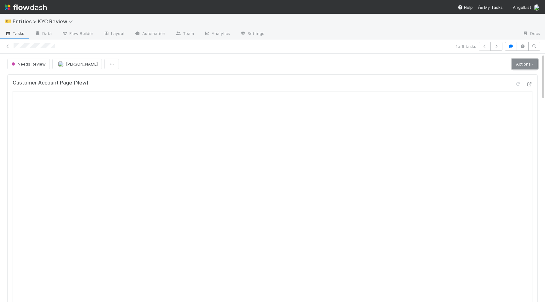
click at [520, 60] on link "Actions" at bounding box center [525, 64] width 26 height 11
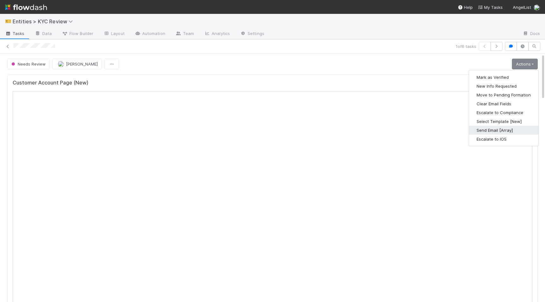
click at [488, 131] on button "Send Email [Array]" at bounding box center [503, 130] width 69 height 9
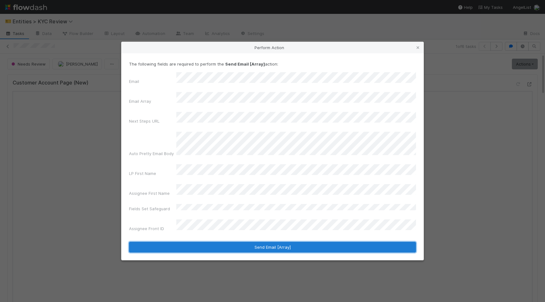
click at [225, 242] on button "Send Email [Array]" at bounding box center [272, 247] width 287 height 11
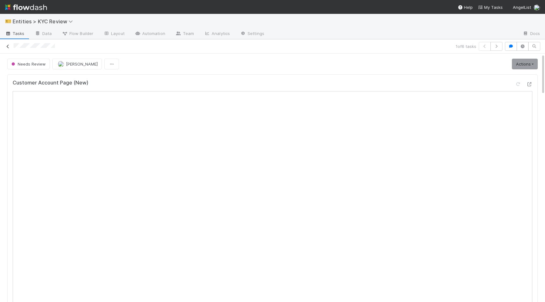
click at [6, 45] on icon at bounding box center [8, 46] width 6 height 4
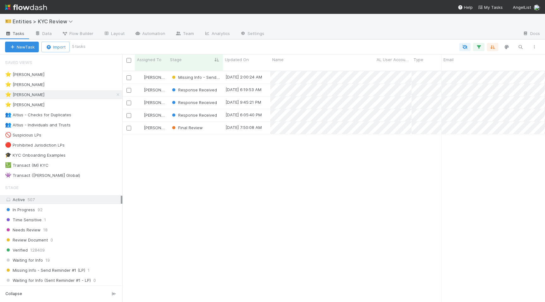
scroll to position [236, 423]
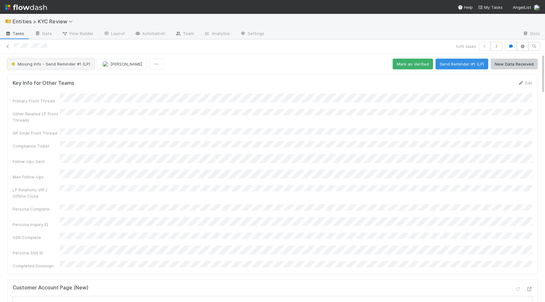
click at [60, 64] on span "Missing Info - Send Reminder #1 (LP)" at bounding box center [50, 63] width 80 height 5
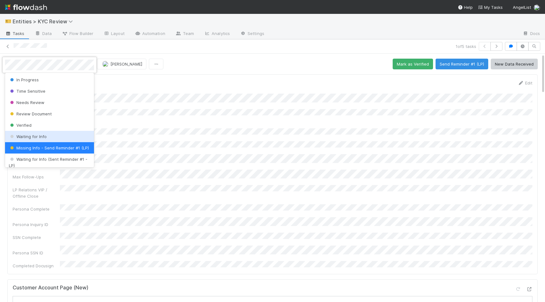
scroll to position [8, 0]
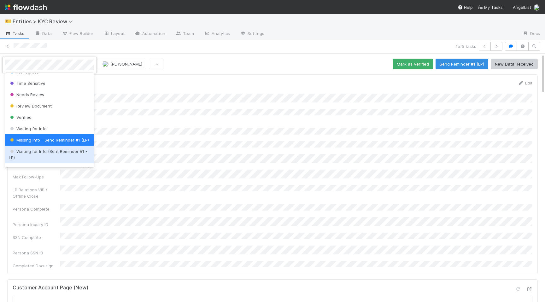
click at [58, 154] on div "Waiting for Info (Sent Reminder #1 - LP)" at bounding box center [49, 155] width 89 height 18
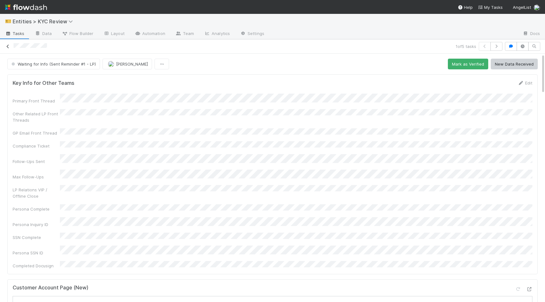
click at [10, 47] on icon at bounding box center [8, 46] width 6 height 4
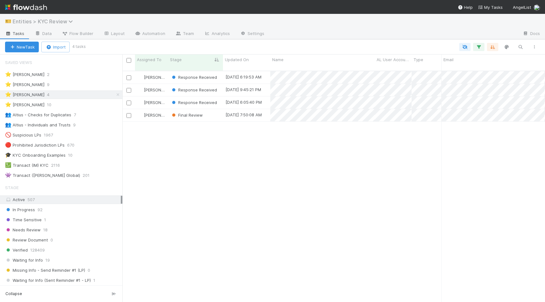
scroll to position [0, 0]
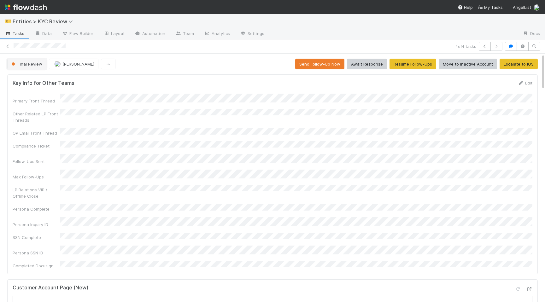
click at [28, 68] on button "Final Review" at bounding box center [26, 64] width 39 height 11
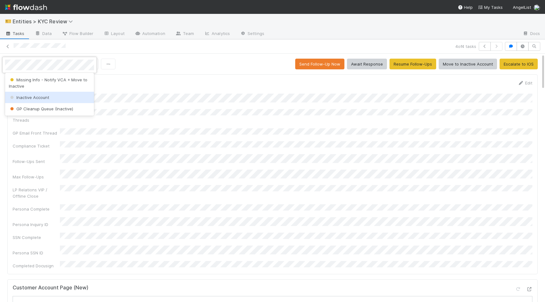
click at [35, 99] on span "Inactive Account" at bounding box center [29, 97] width 40 height 5
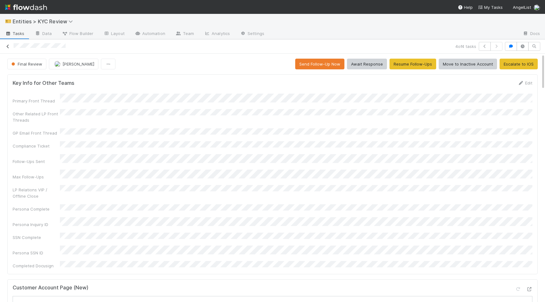
click at [6, 47] on icon at bounding box center [8, 46] width 6 height 4
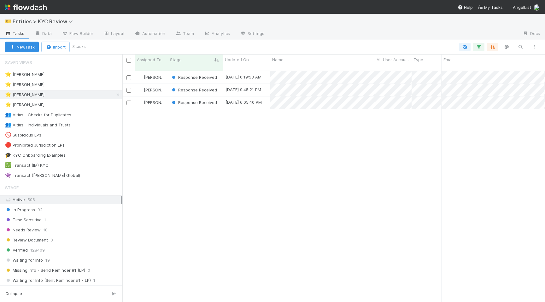
scroll to position [0, 0]
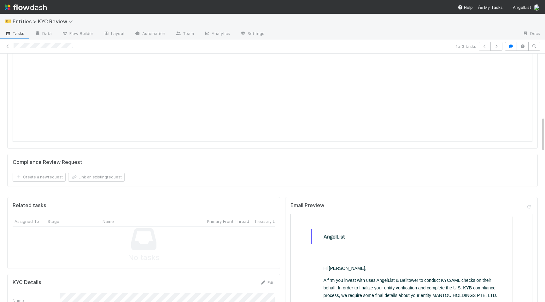
scroll to position [336, 0]
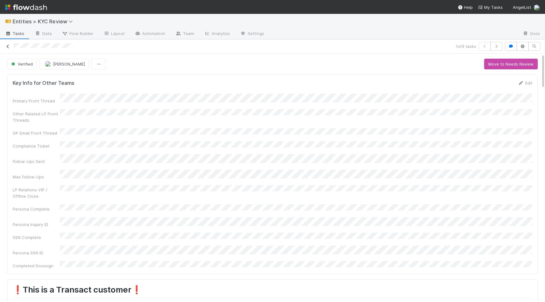
click at [10, 46] on icon at bounding box center [8, 46] width 6 height 4
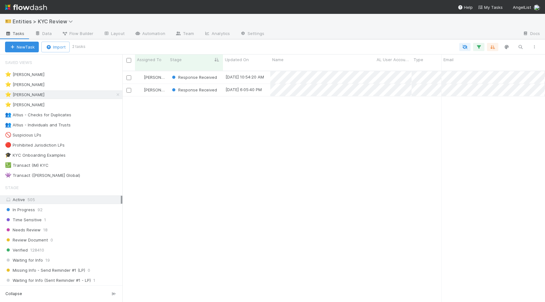
scroll to position [236, 423]
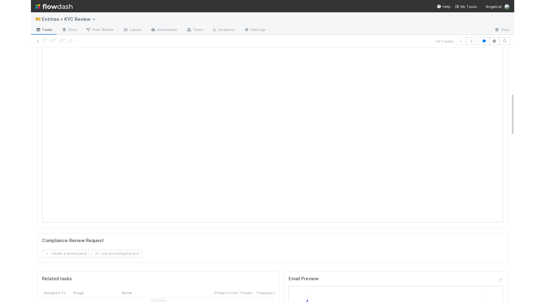
scroll to position [302, 0]
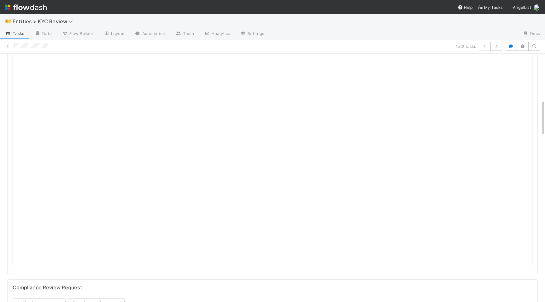
scroll to position [284, 0]
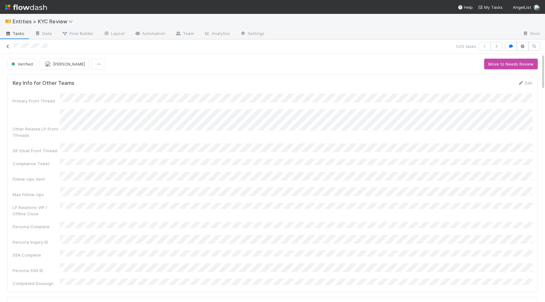
click at [7, 44] on link at bounding box center [8, 46] width 6 height 6
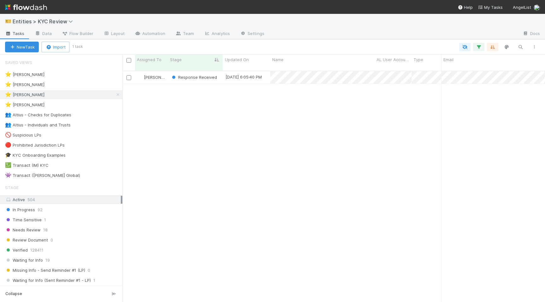
scroll to position [236, 423]
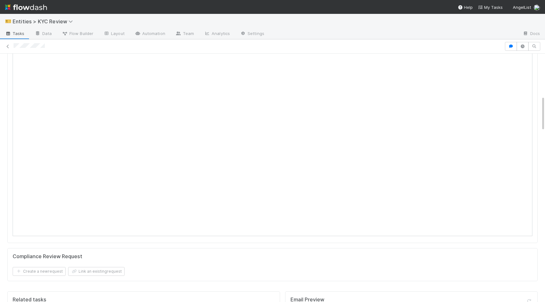
scroll to position [344, 0]
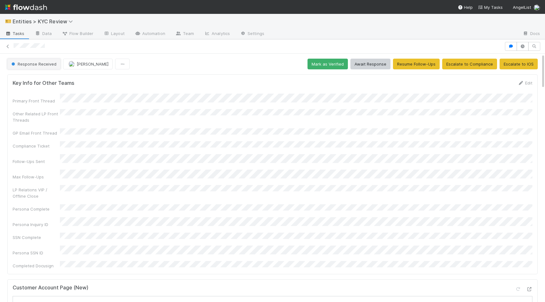
click at [25, 61] on span "Response Received" at bounding box center [33, 63] width 46 height 5
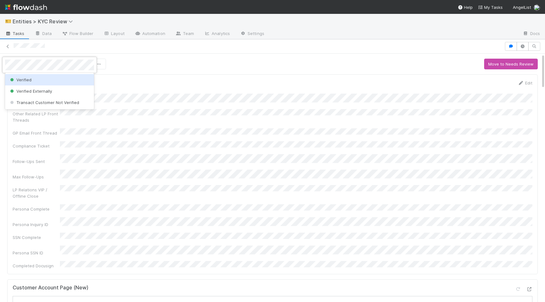
click at [50, 79] on div "Verified" at bounding box center [49, 79] width 89 height 11
click at [185, 54] on div at bounding box center [272, 151] width 545 height 302
click at [9, 46] on icon at bounding box center [8, 46] width 6 height 4
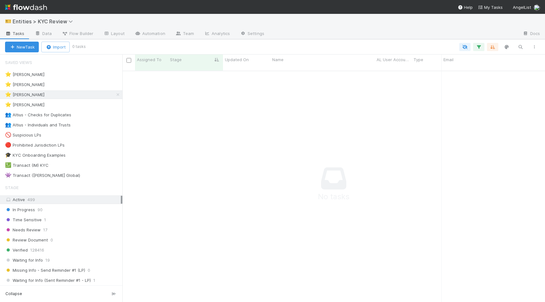
scroll to position [236, 423]
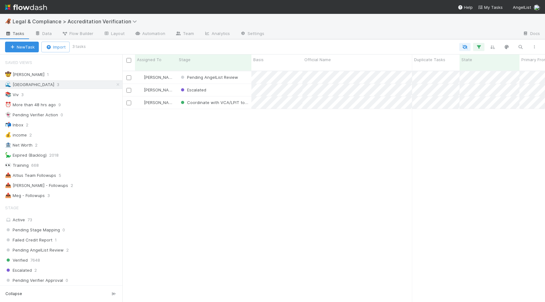
scroll to position [236, 423]
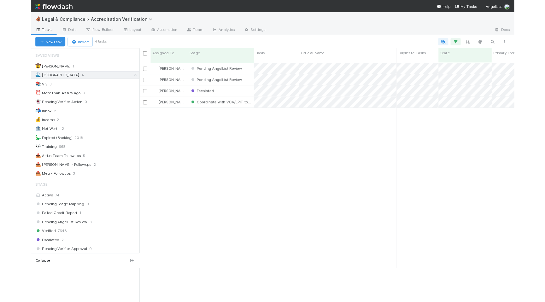
scroll to position [236, 423]
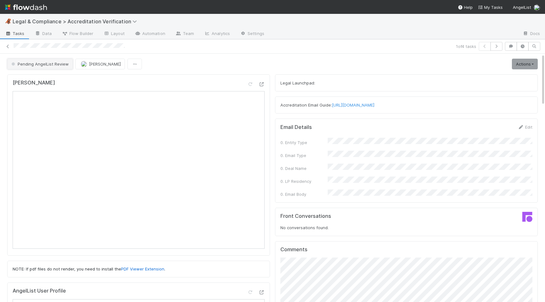
click at [35, 63] on span "Pending AngelList Review" at bounding box center [39, 63] width 59 height 5
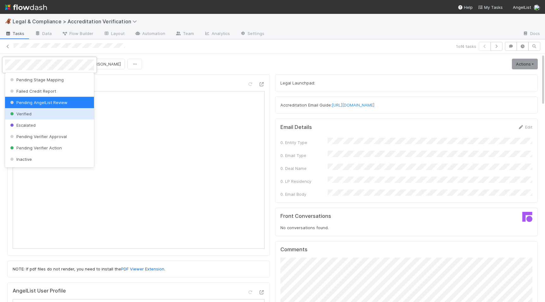
click at [39, 111] on div "Verified" at bounding box center [49, 113] width 89 height 11
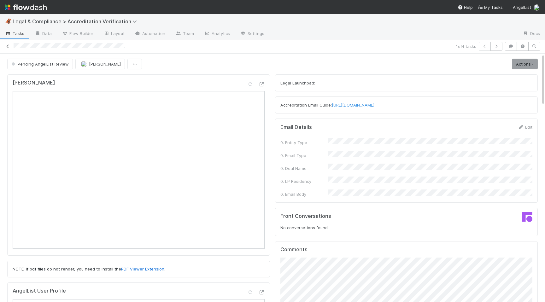
click at [5, 44] on link at bounding box center [8, 46] width 6 height 6
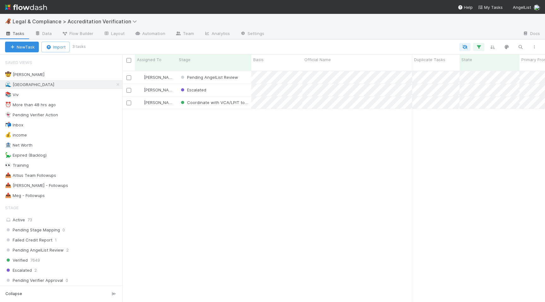
scroll to position [236, 423]
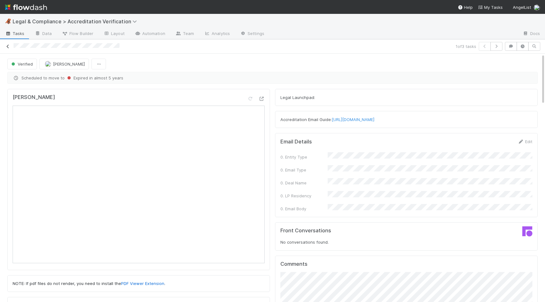
click at [7, 49] on link at bounding box center [8, 46] width 6 height 6
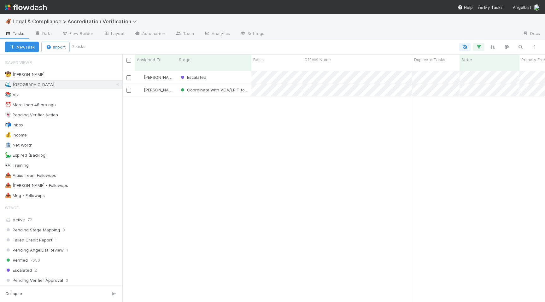
scroll to position [236, 423]
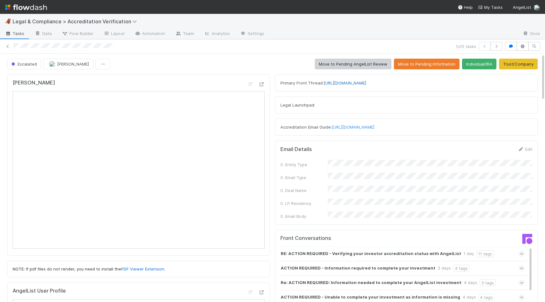
click at [351, 81] on link "[URL][DOMAIN_NAME]" at bounding box center [345, 82] width 43 height 5
click at [16, 64] on span "Escalated" at bounding box center [23, 63] width 27 height 5
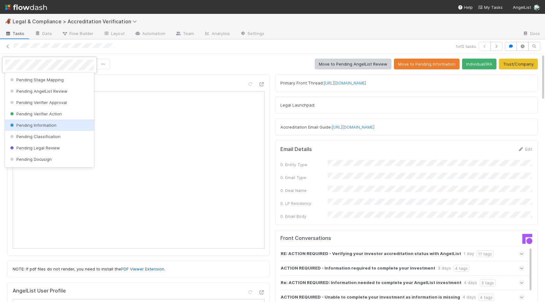
click at [26, 127] on span "Pending Information" at bounding box center [33, 125] width 48 height 5
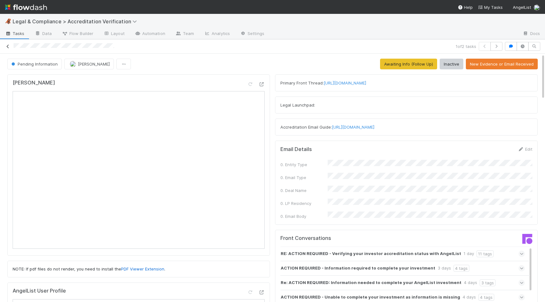
click at [8, 48] on icon at bounding box center [8, 46] width 6 height 4
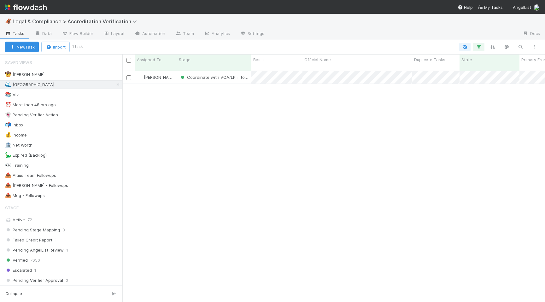
scroll to position [236, 423]
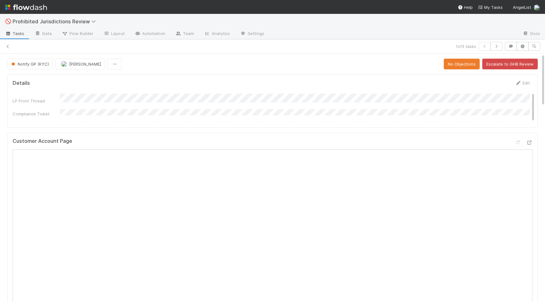
scroll to position [17, 0]
click at [9, 47] on icon at bounding box center [8, 46] width 6 height 4
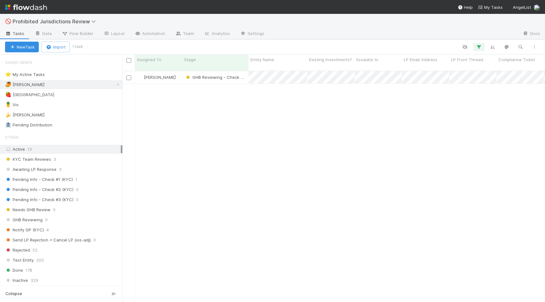
scroll to position [236, 423]
click at [87, 96] on div "🍓 Madison 4" at bounding box center [63, 95] width 117 height 8
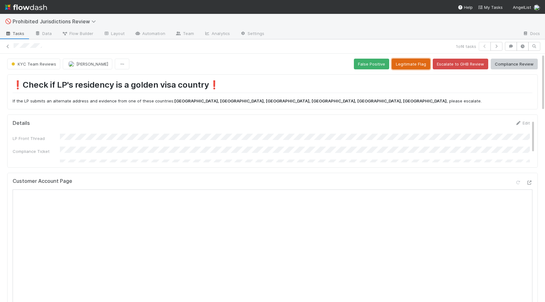
click at [409, 67] on button "Legitimate Flag" at bounding box center [411, 64] width 38 height 11
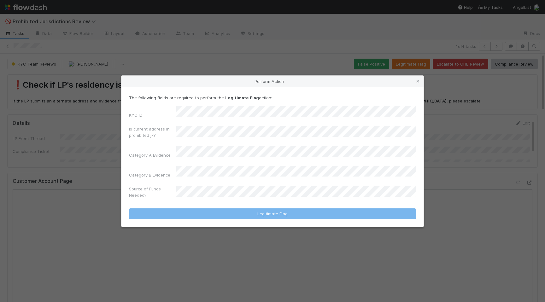
click at [313, 143] on div "KYC ID Is current address in prohibited jx? Category A Evidence Category B Evid…" at bounding box center [272, 153] width 287 height 95
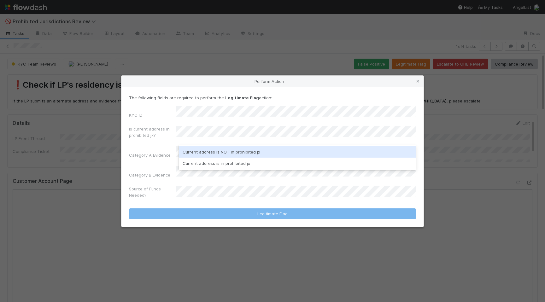
click at [295, 155] on div "Current address is NOT in prohibited jx" at bounding box center [297, 151] width 237 height 11
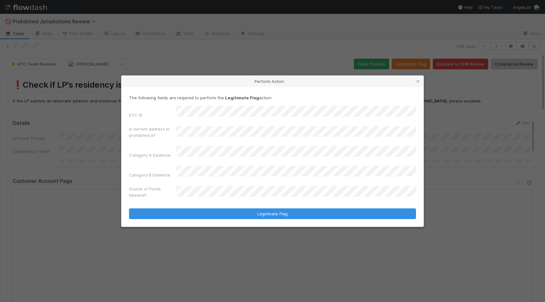
click at [289, 160] on div "KYC ID Is current address in prohibited jx? Category A Evidence Category B Evid…" at bounding box center [272, 153] width 287 height 95
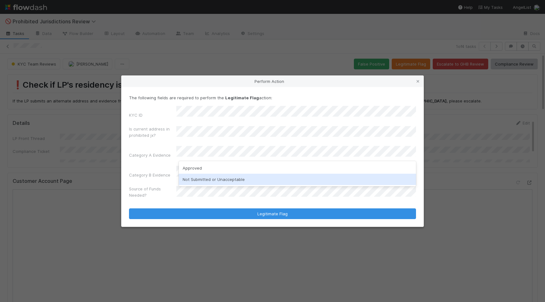
click at [276, 176] on div "Not Submitted or Unacceptable" at bounding box center [297, 179] width 237 height 11
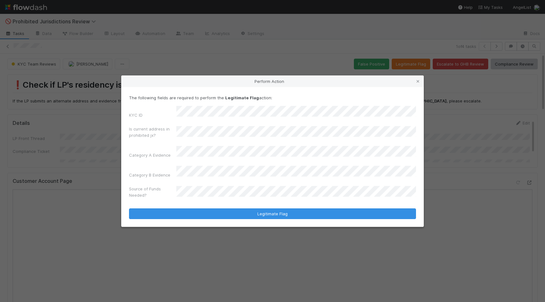
click at [276, 176] on div "KYC ID Is current address in prohibited jx? Category A Evidence Category B Evid…" at bounding box center [272, 153] width 287 height 95
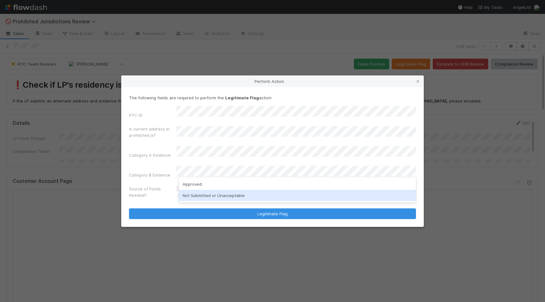
click at [269, 198] on div "Not Submitted or Unacceptable" at bounding box center [297, 195] width 237 height 11
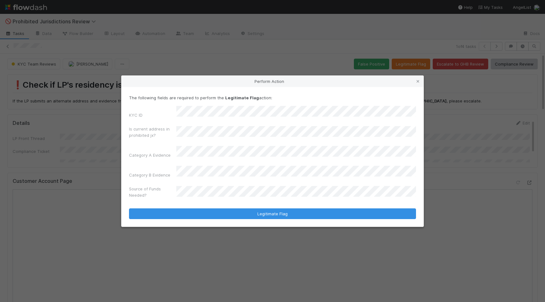
click at [269, 198] on form "The following fields are required to perform the Legitimate Flag action: KYC ID…" at bounding box center [272, 157] width 287 height 125
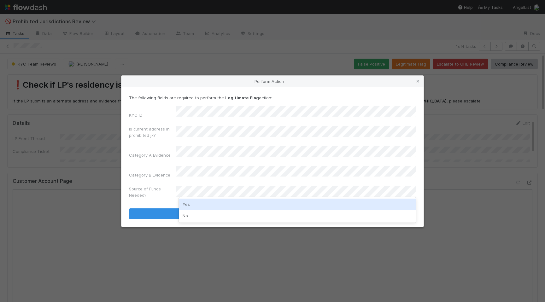
click at [258, 205] on div "Yes" at bounding box center [297, 204] width 237 height 11
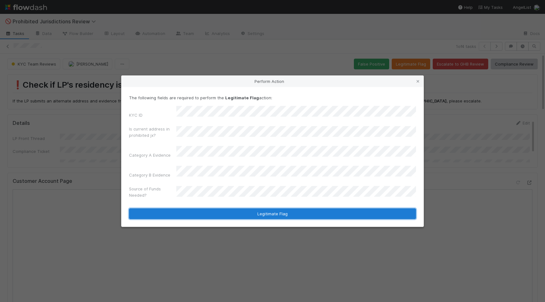
click at [258, 208] on button "Legitimate Flag" at bounding box center [272, 213] width 287 height 11
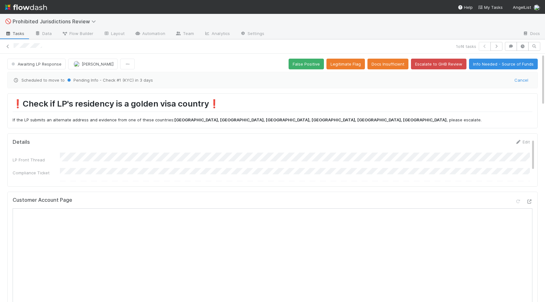
click at [12, 49] on div "1 of 4 tasks" at bounding box center [272, 46] width 545 height 9
click at [6, 49] on link at bounding box center [8, 46] width 6 height 6
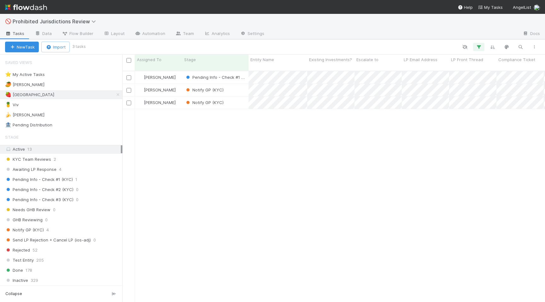
scroll to position [236, 423]
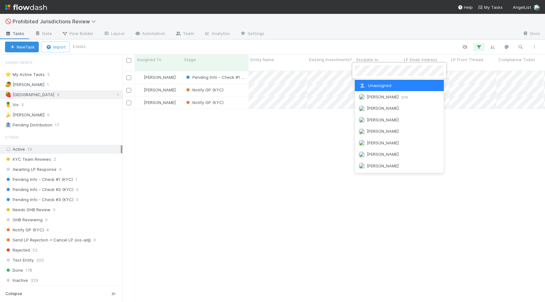
click at [337, 76] on div at bounding box center [272, 151] width 545 height 302
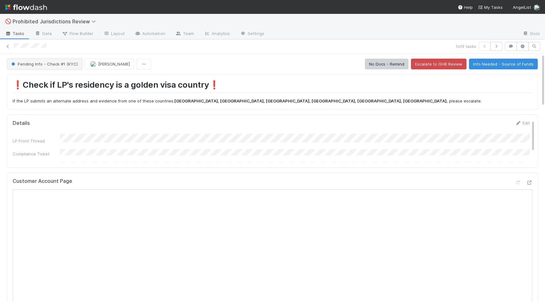
click at [32, 62] on span "Pending Info - Check #1 (KYC)" at bounding box center [44, 63] width 68 height 5
click at [20, 80] on span "Done" at bounding box center [18, 79] width 18 height 5
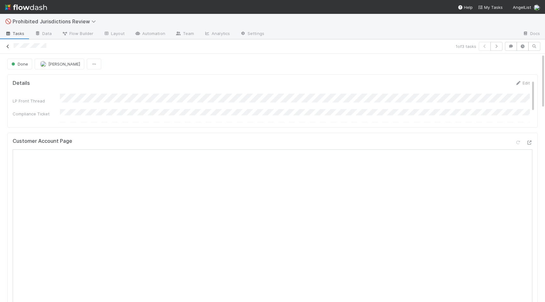
click at [9, 45] on icon at bounding box center [8, 46] width 6 height 4
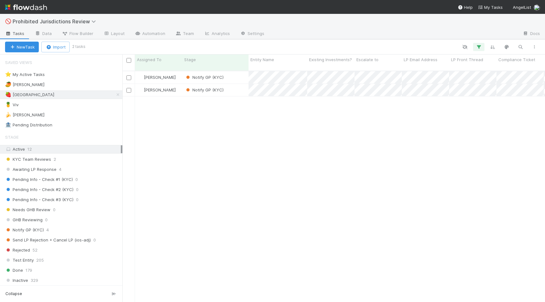
scroll to position [0, 0]
click at [116, 94] on icon at bounding box center [118, 95] width 6 height 4
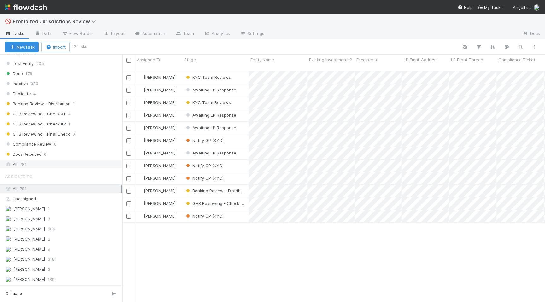
scroll to position [236, 423]
click at [84, 167] on div "All 781" at bounding box center [63, 165] width 116 height 8
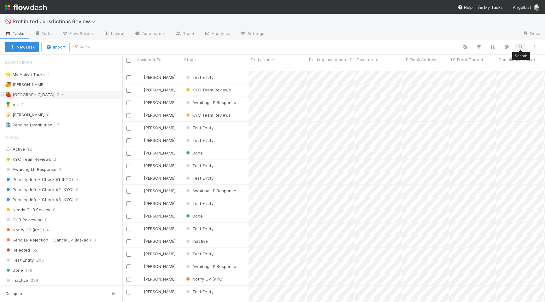
scroll to position [236, 423]
click at [518, 50] on button "button" at bounding box center [520, 47] width 11 height 8
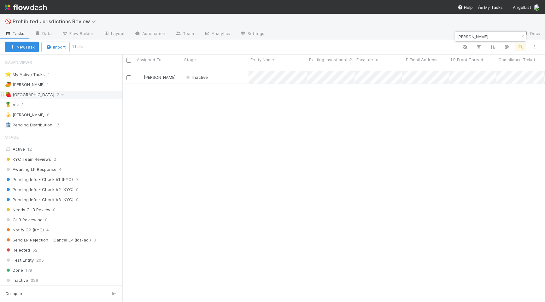
type input "Oleksandr Bashlykov"
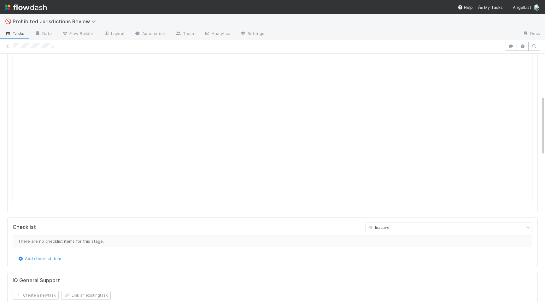
scroll to position [123, 0]
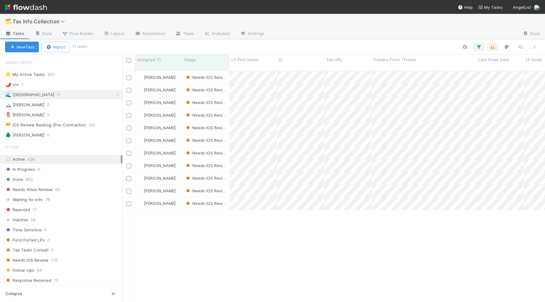
scroll to position [236, 423]
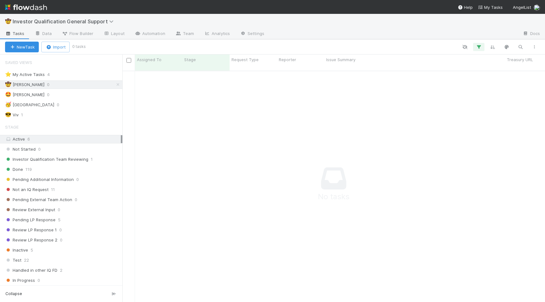
scroll to position [236, 423]
click at [78, 114] on div "😎 Viv 0" at bounding box center [63, 115] width 117 height 8
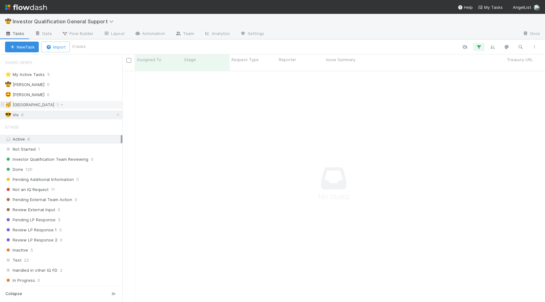
click at [69, 104] on div "🥳 Madison 1" at bounding box center [63, 105] width 117 height 8
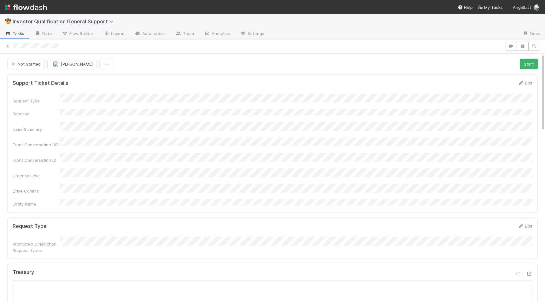
scroll to position [153, 0]
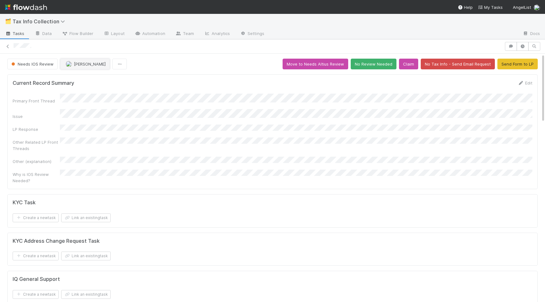
click at [79, 61] on button "[PERSON_NAME]" at bounding box center [85, 64] width 50 height 11
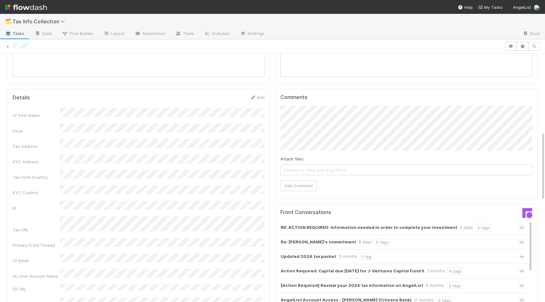
scroll to position [231, 0]
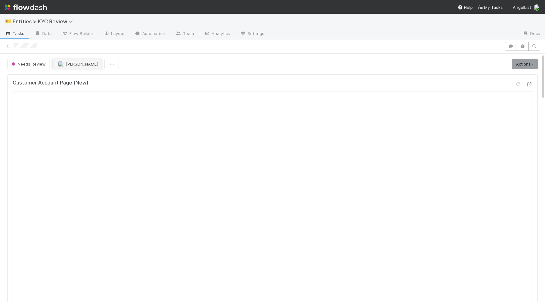
click at [71, 66] on span "[PERSON_NAME]" at bounding box center [82, 63] width 32 height 5
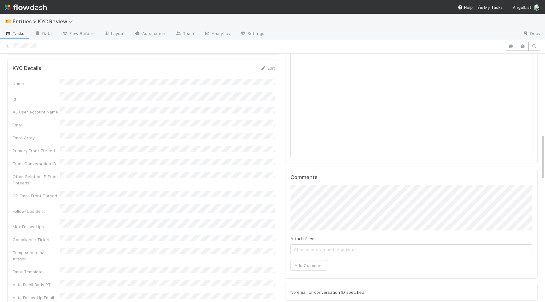
scroll to position [433, 0]
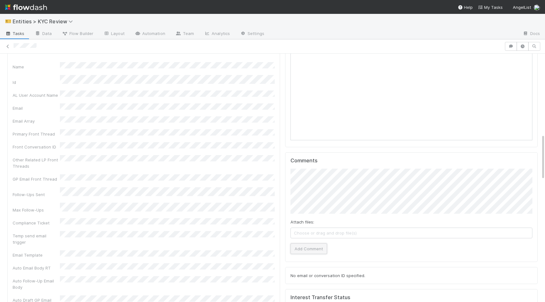
click at [306, 250] on button "Add Comment" at bounding box center [308, 248] width 37 height 11
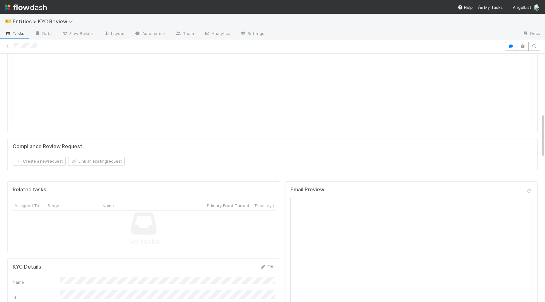
scroll to position [0, 0]
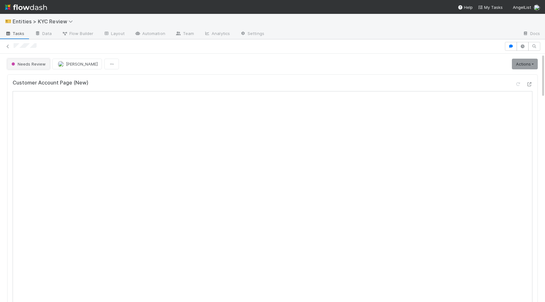
click at [27, 62] on span "Needs Review" at bounding box center [28, 63] width 36 height 5
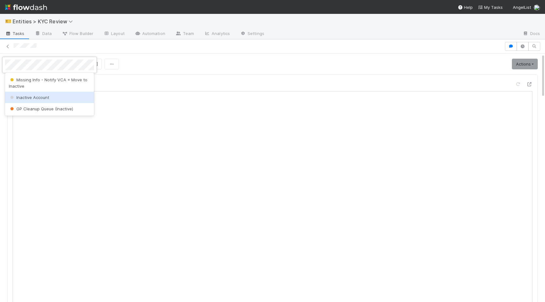
click at [56, 98] on div "Inactive Account" at bounding box center [49, 97] width 89 height 11
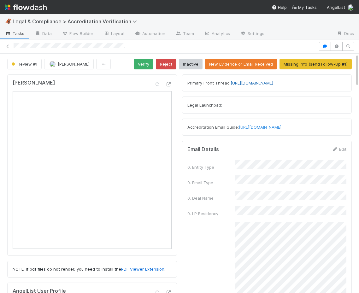
click at [251, 85] on link "[URL][DOMAIN_NAME]" at bounding box center [252, 82] width 43 height 5
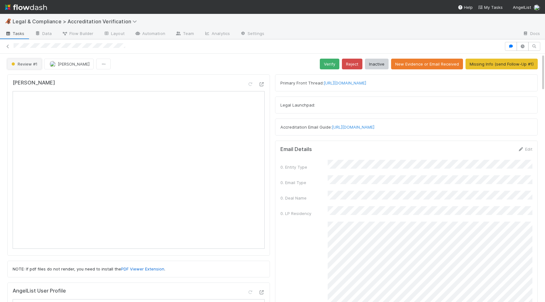
click at [23, 64] on span "Review #1" at bounding box center [23, 63] width 27 height 5
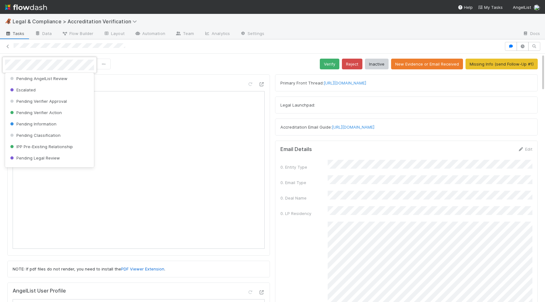
scroll to position [13, 0]
click at [38, 111] on span "Pending Information" at bounding box center [33, 112] width 48 height 5
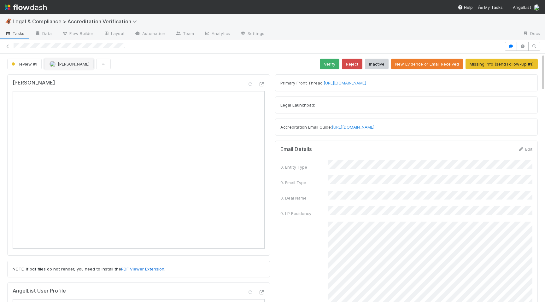
click at [68, 61] on span "[PERSON_NAME]" at bounding box center [74, 63] width 32 height 5
click at [80, 77] on span "[PERSON_NAME] you" at bounding box center [74, 79] width 41 height 5
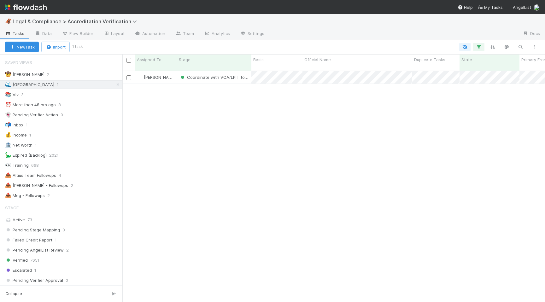
scroll to position [0, 0]
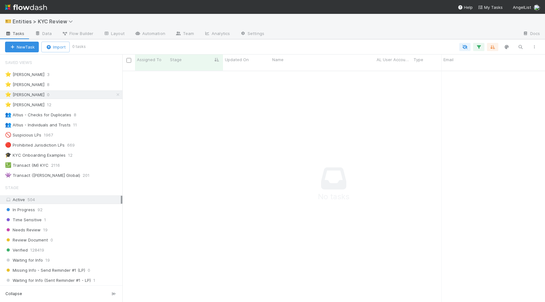
scroll to position [0, 0]
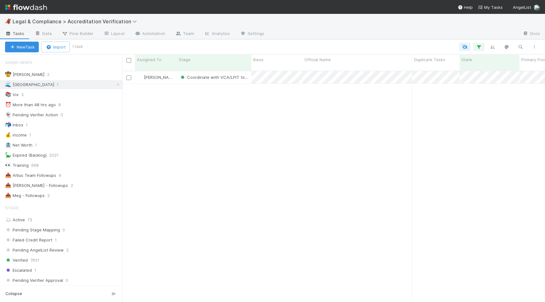
scroll to position [0, 0]
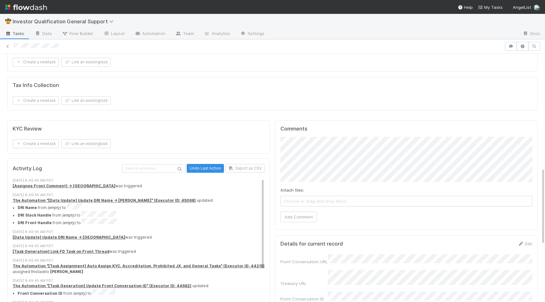
scroll to position [263, 0]
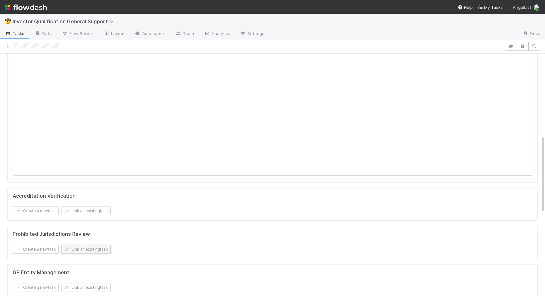
click at [78, 245] on button "Link an existing task" at bounding box center [86, 249] width 50 height 9
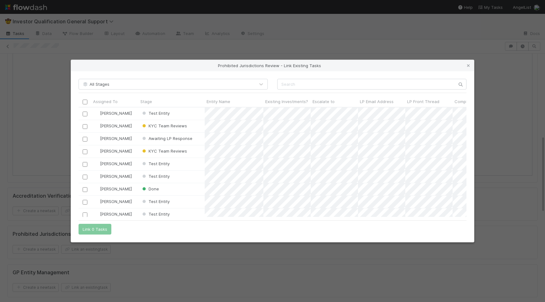
scroll to position [109, 388]
click at [302, 84] on input "text" at bounding box center [371, 84] width 189 height 11
paste input "https://flowdash.internal.angellist.com/workflows/veIJ9p/tasks/8Ls9pL6n"
type input "https://flowdash.internal.angellist.com/workflows/veIJ9p/tasks/8Ls9pL6n"
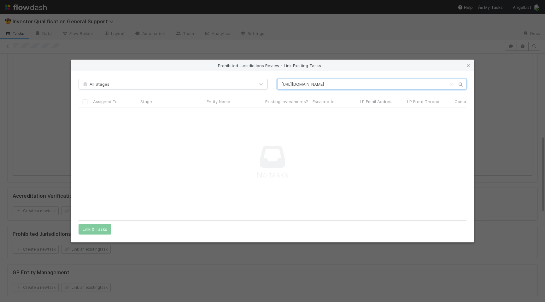
click at [323, 86] on input "https://flowdash.internal.angellist.com/workflows/veIJ9p/tasks/8Ls9pL6n" at bounding box center [371, 84] width 189 height 11
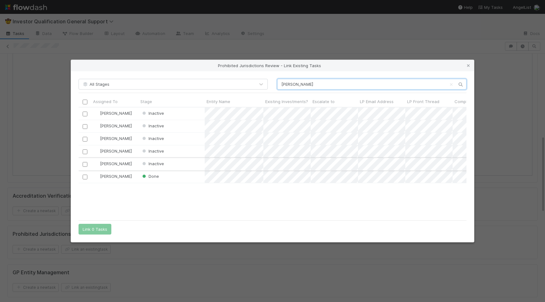
type input "oleksandr"
click at [188, 167] on div "Inactive" at bounding box center [171, 164] width 66 height 12
click at [83, 163] on input "checkbox" at bounding box center [85, 164] width 5 height 5
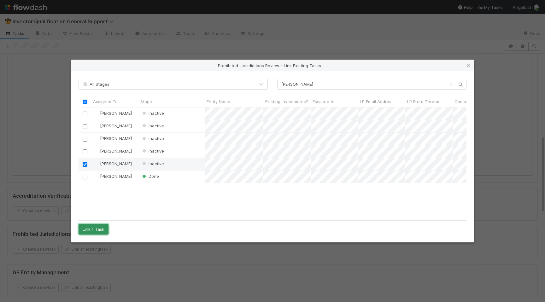
click at [91, 229] on button "Link 1 Task" at bounding box center [94, 229] width 30 height 11
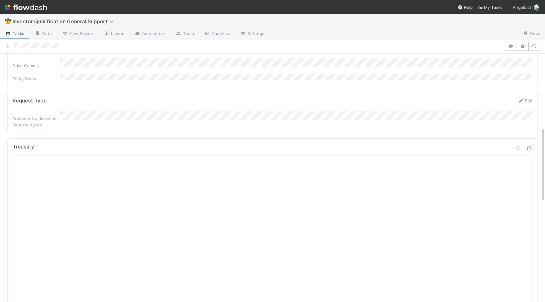
scroll to position [0, 0]
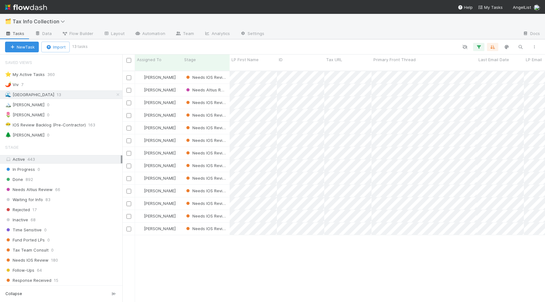
scroll to position [0, 0]
